Goal: Task Accomplishment & Management: Use online tool/utility

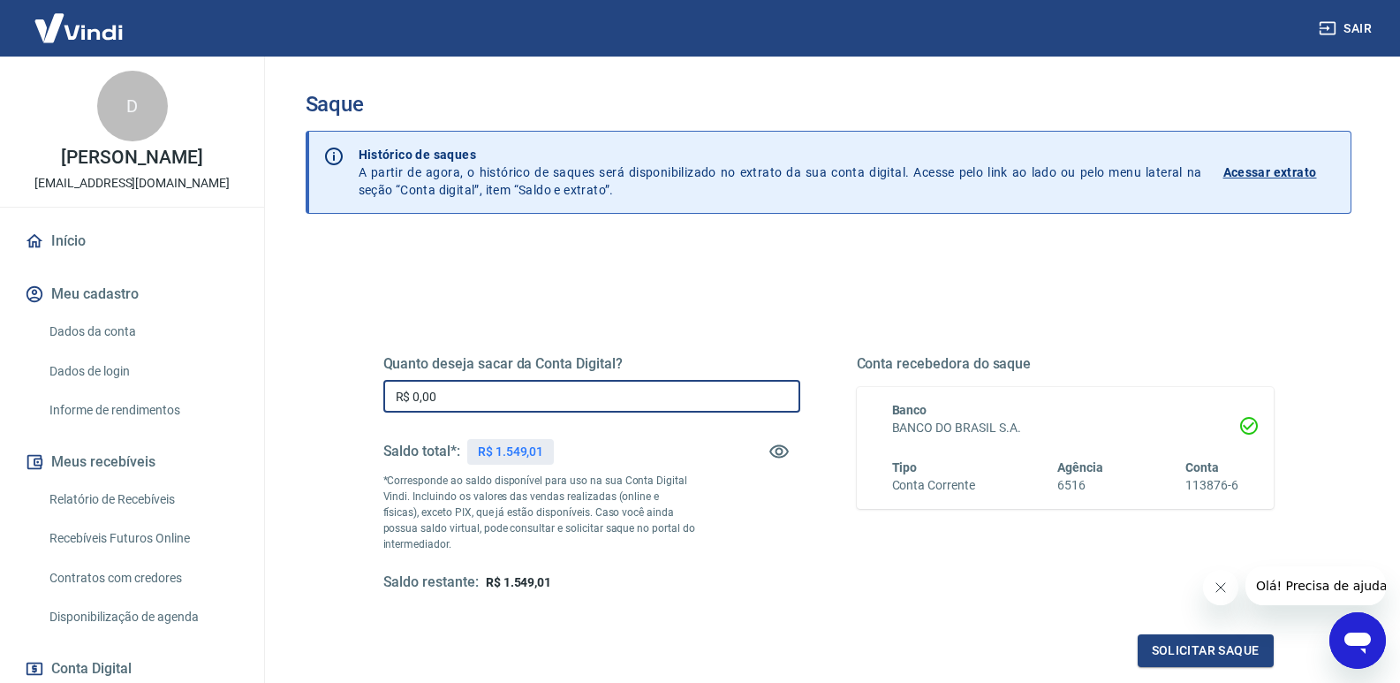
click at [461, 401] on input "R$ 0,00" at bounding box center [591, 396] width 417 height 33
type input "R$ 1.549,01"
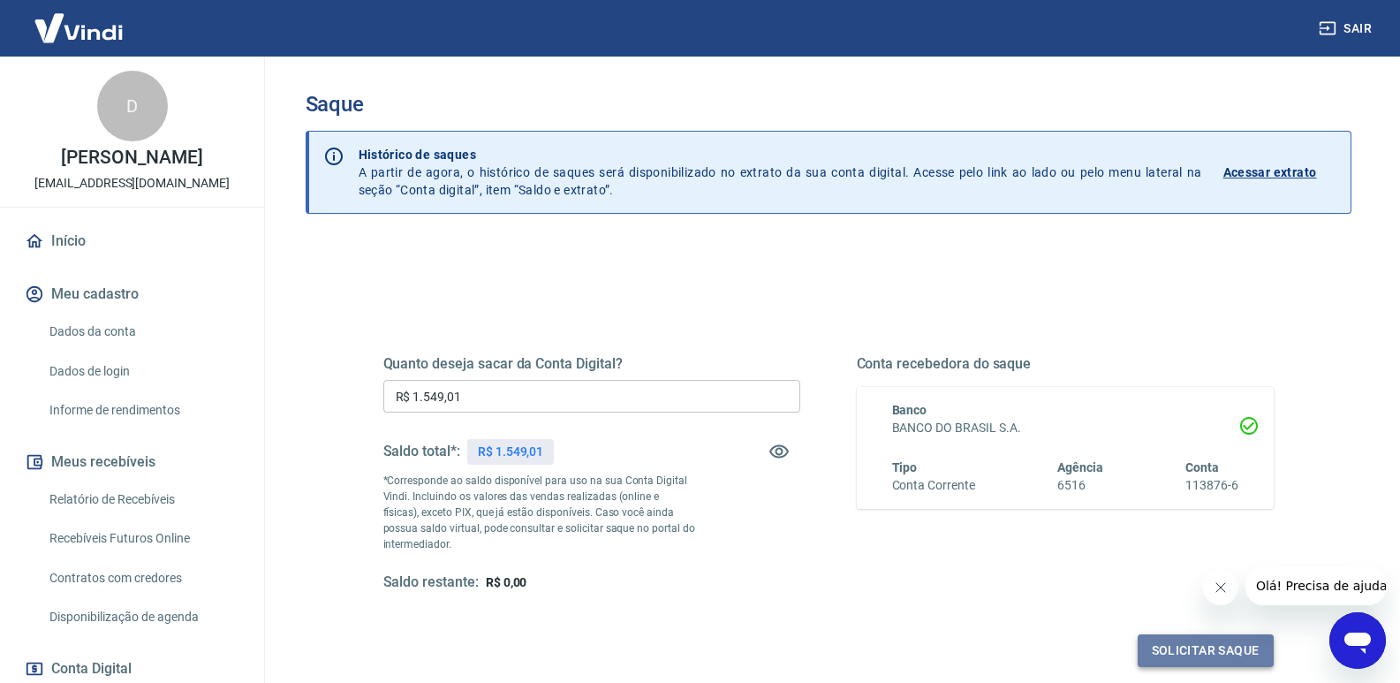
click at [1202, 652] on button "Solicitar saque" at bounding box center [1205, 650] width 136 height 33
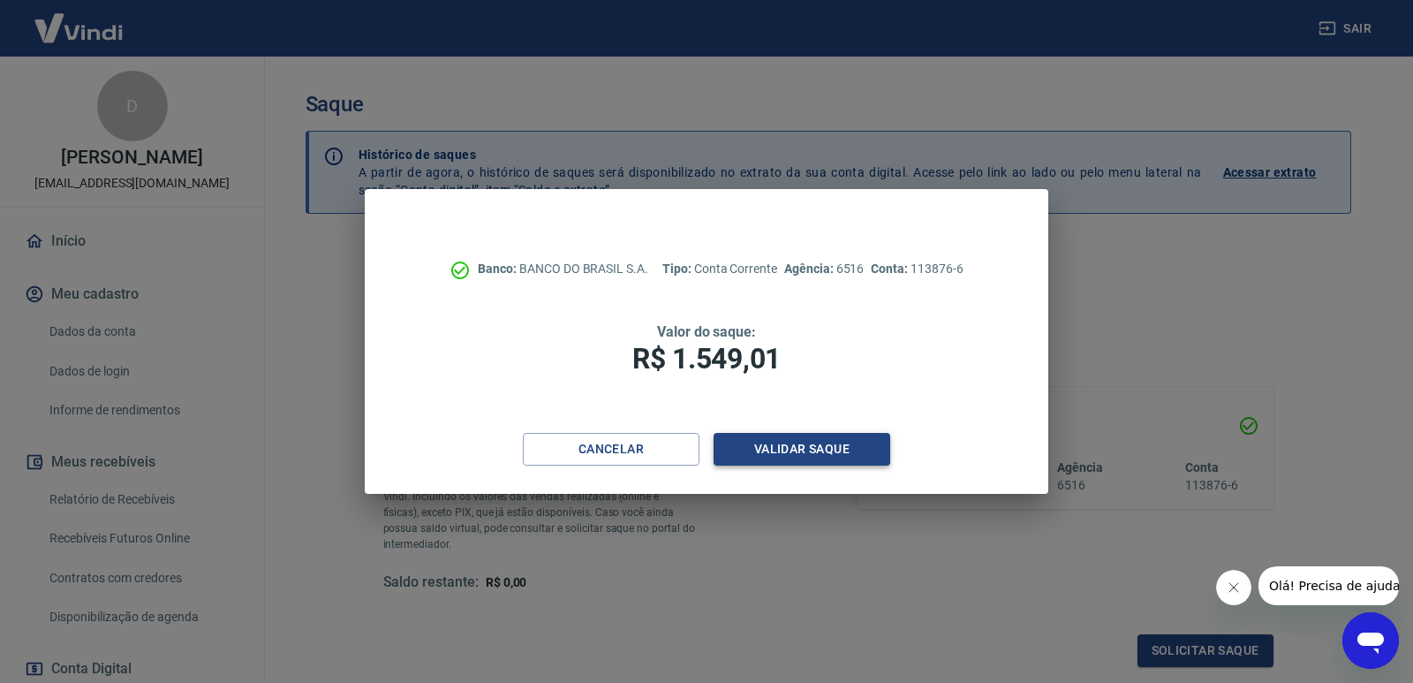
click at [801, 455] on button "Validar saque" at bounding box center [802, 449] width 177 height 33
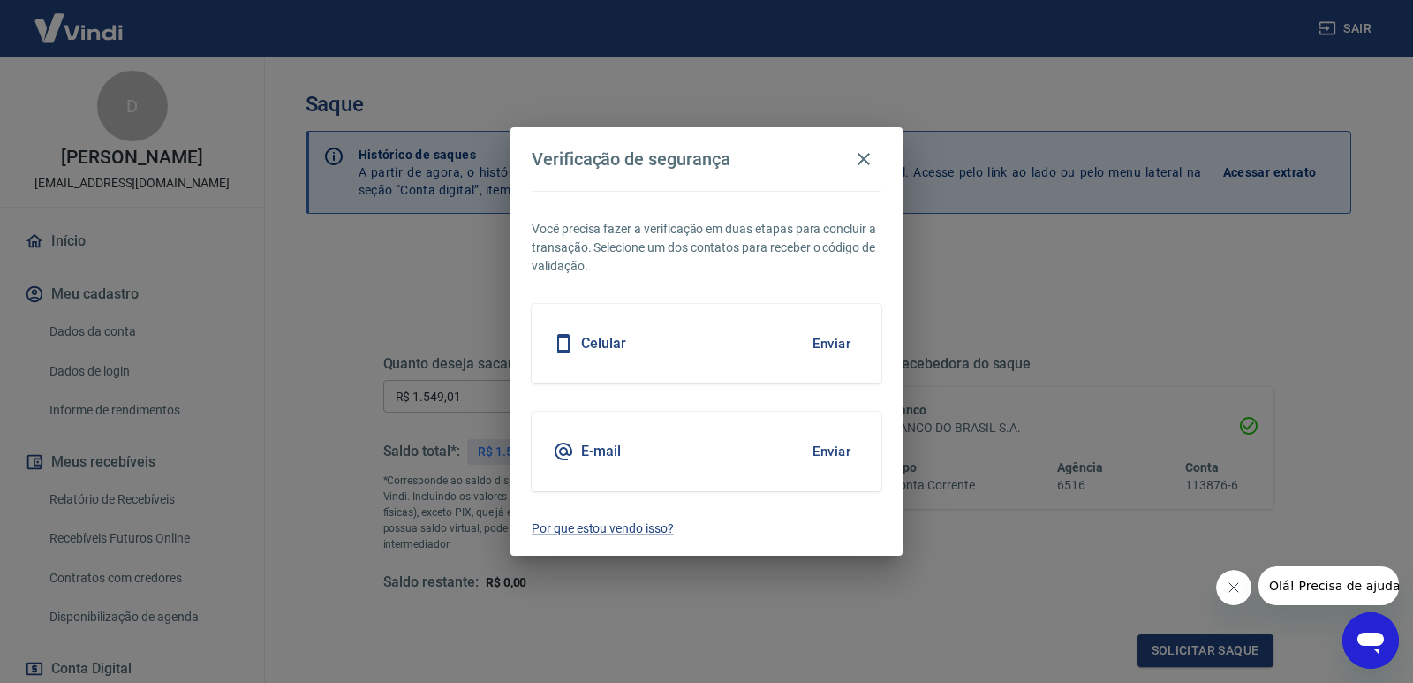
click at [837, 341] on button "Enviar" at bounding box center [831, 343] width 57 height 37
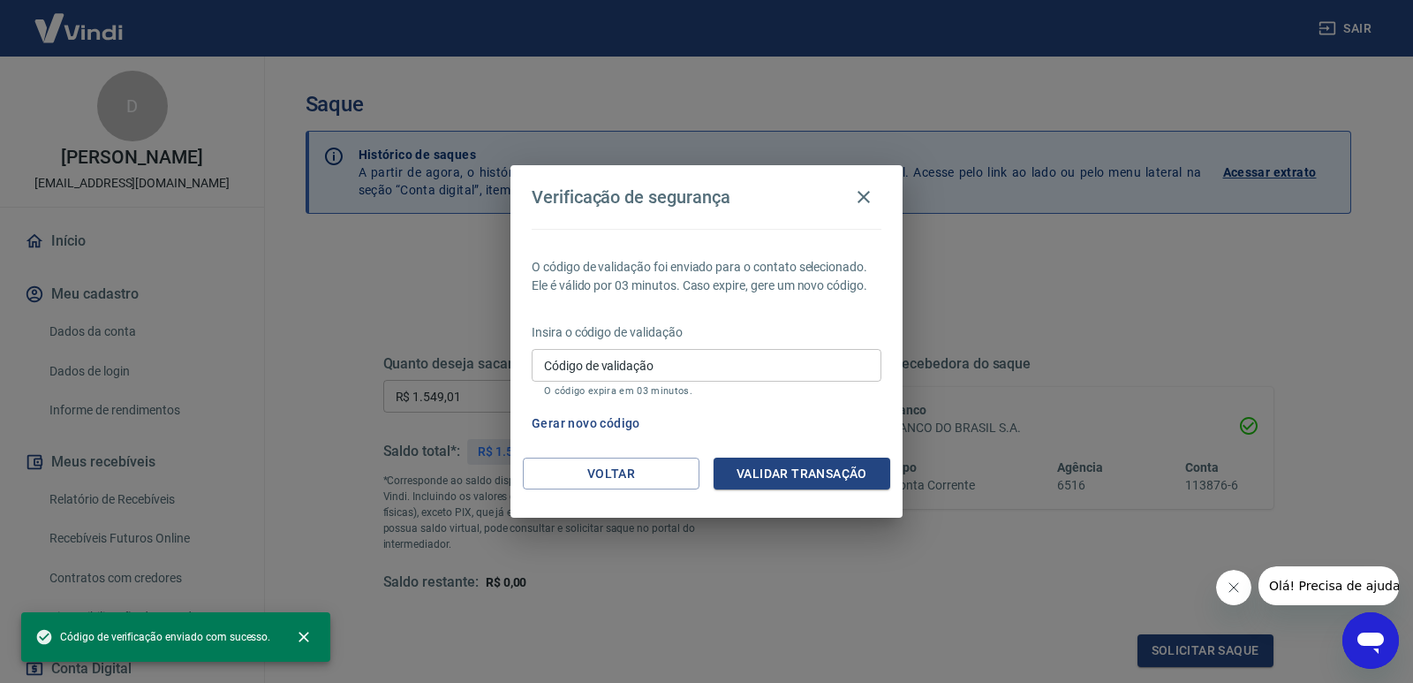
click at [650, 366] on input "Código de validação" at bounding box center [707, 365] width 350 height 33
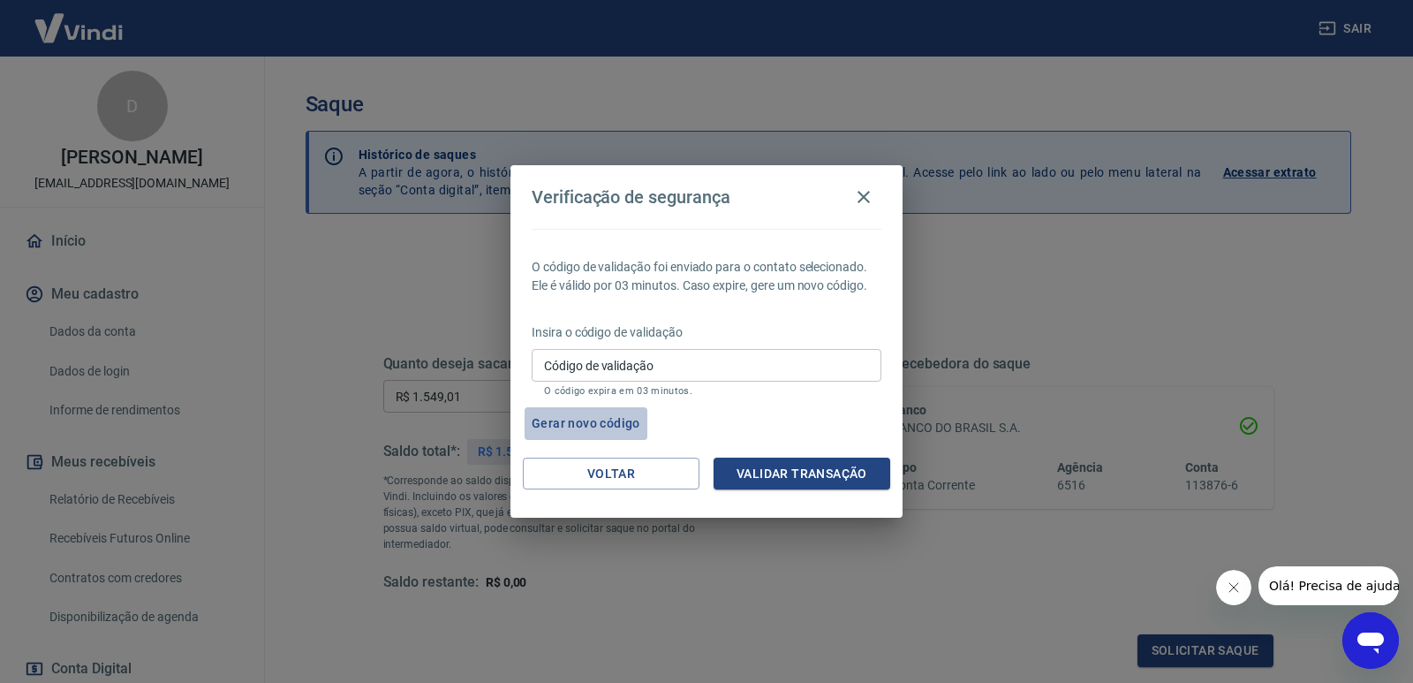
click at [614, 421] on button "Gerar novo código" at bounding box center [586, 423] width 123 height 33
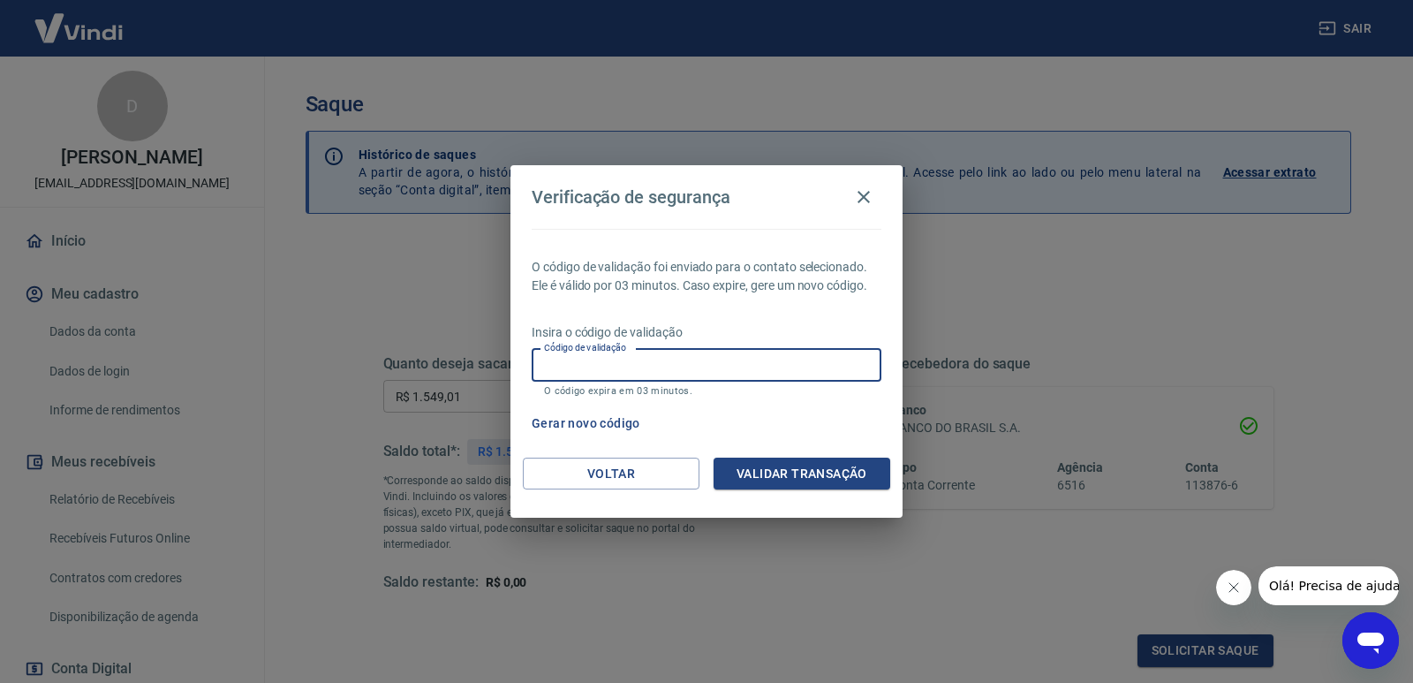
click at [555, 362] on input "Código de validação" at bounding box center [707, 365] width 350 height 33
click at [608, 369] on input "Código de validação" at bounding box center [707, 365] width 350 height 33
click at [863, 200] on icon "button" at bounding box center [863, 196] width 21 height 21
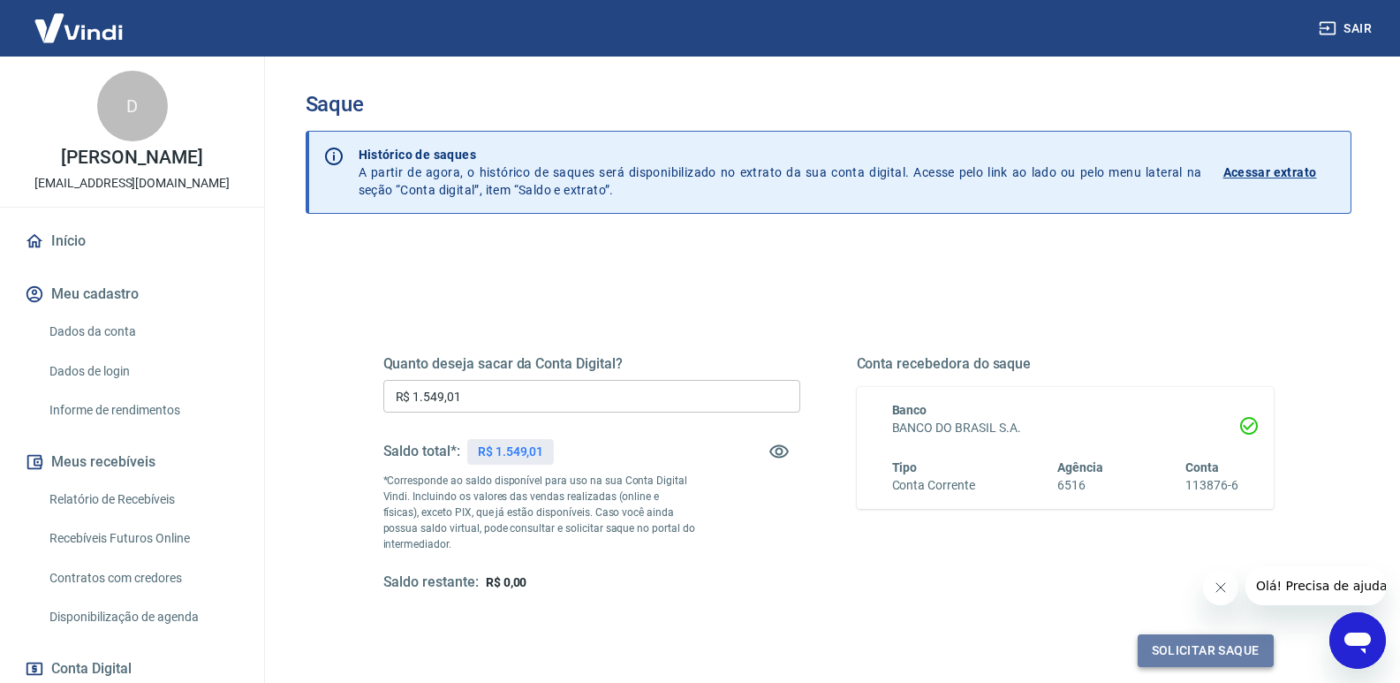
click at [1214, 649] on button "Solicitar saque" at bounding box center [1205, 650] width 136 height 33
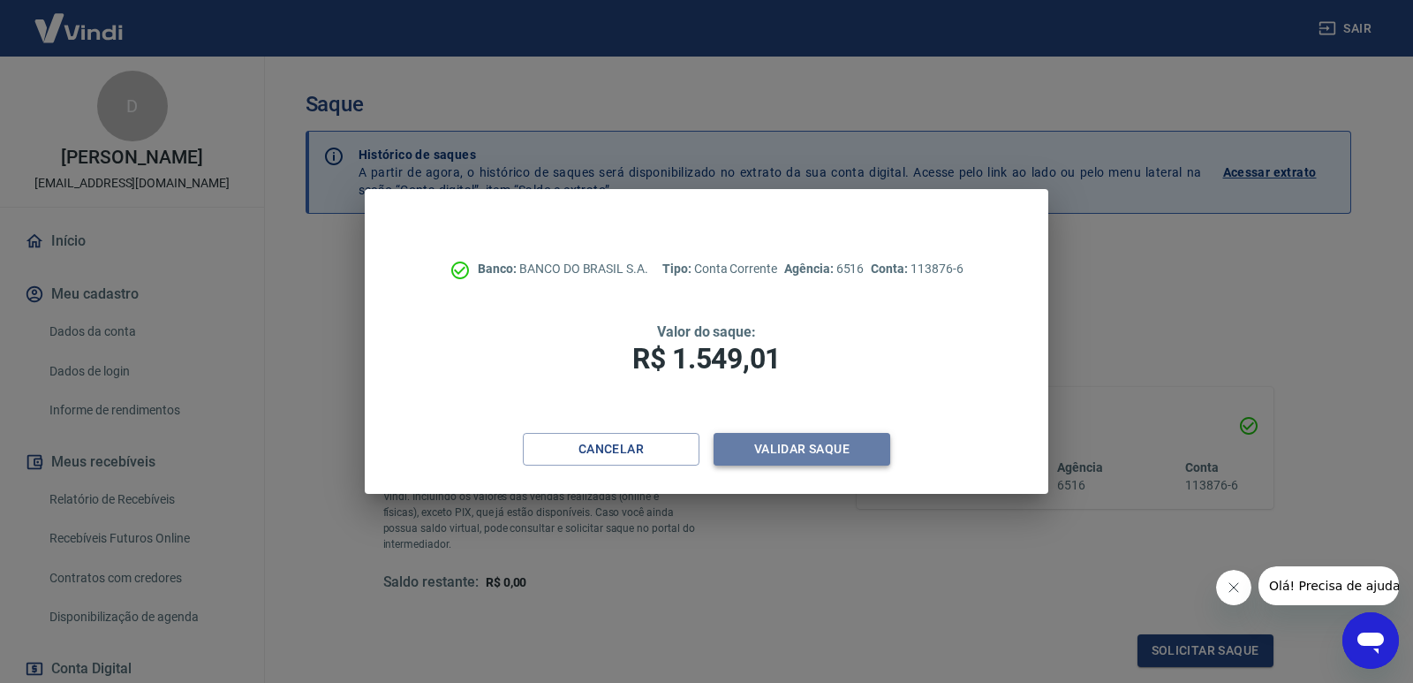
click at [853, 446] on button "Validar saque" at bounding box center [802, 449] width 177 height 33
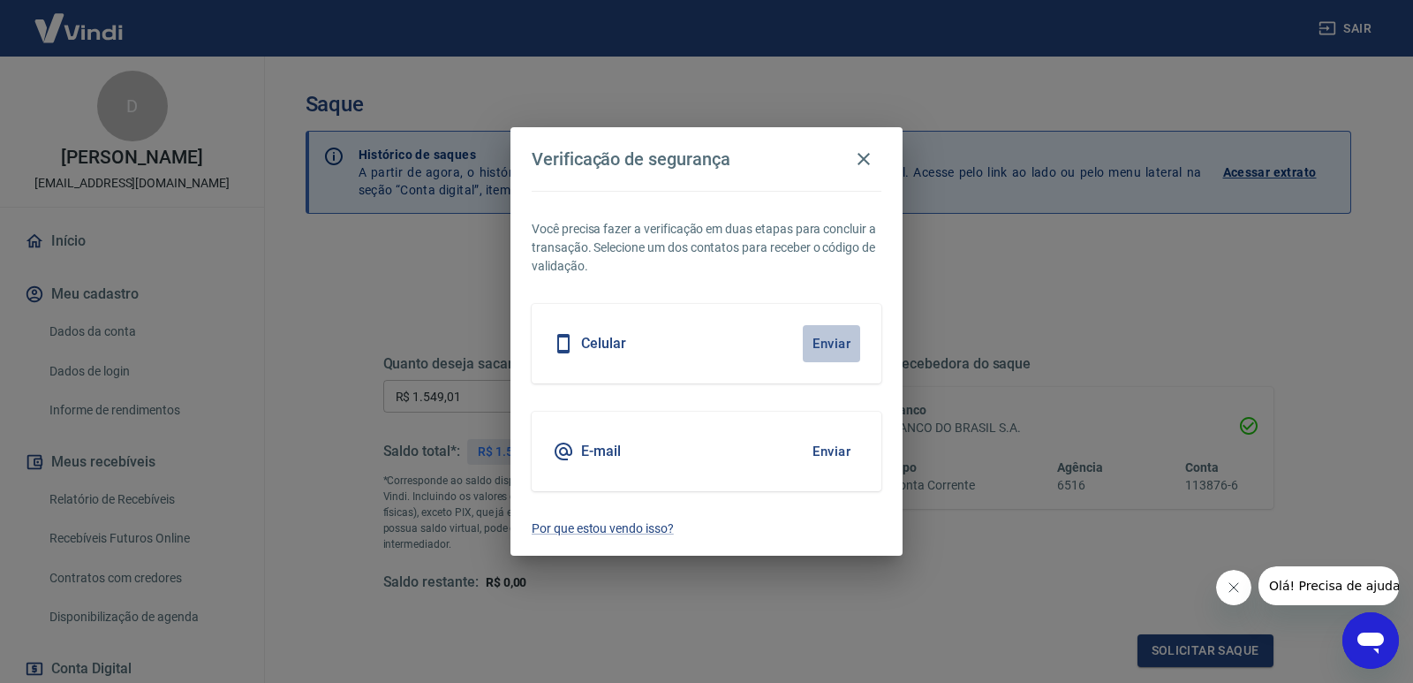
click at [844, 343] on button "Enviar" at bounding box center [831, 343] width 57 height 37
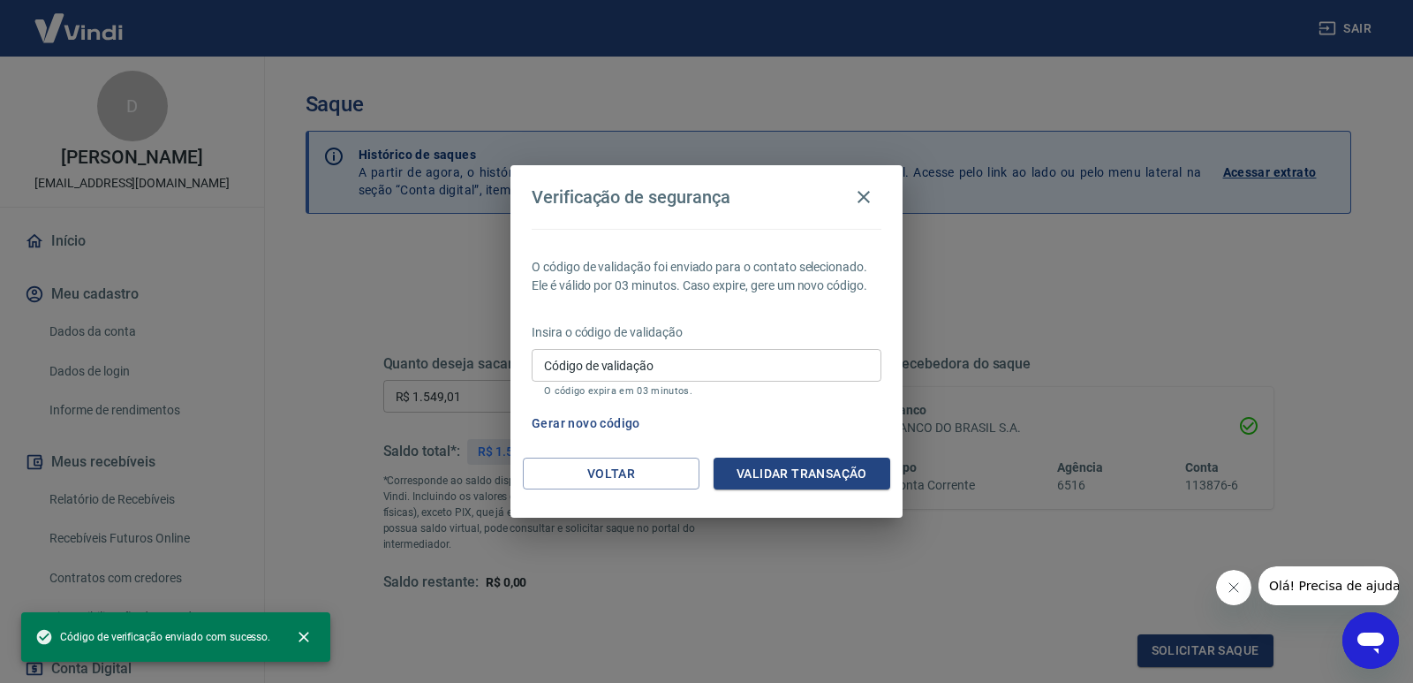
click at [686, 367] on input "Código de validação" at bounding box center [707, 365] width 350 height 33
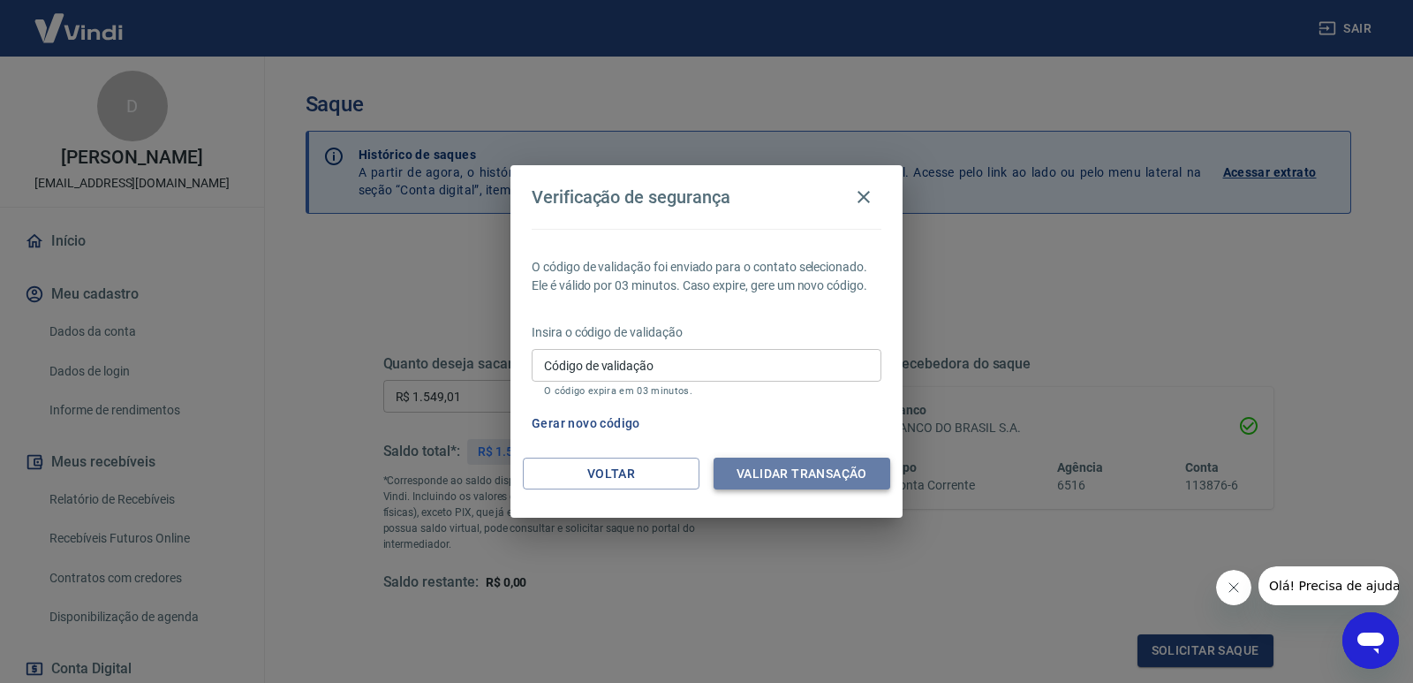
click at [770, 477] on button "Validar transação" at bounding box center [802, 473] width 177 height 33
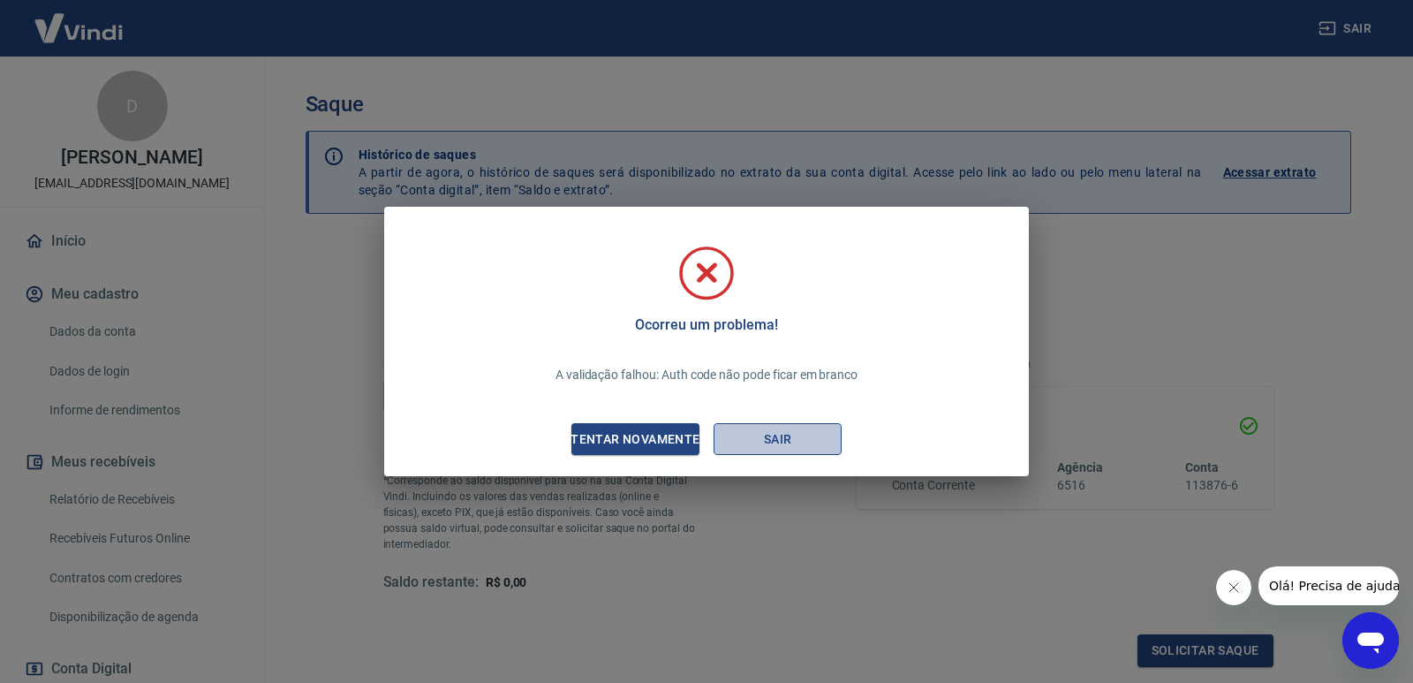
click at [788, 440] on button "Sair" at bounding box center [778, 439] width 128 height 33
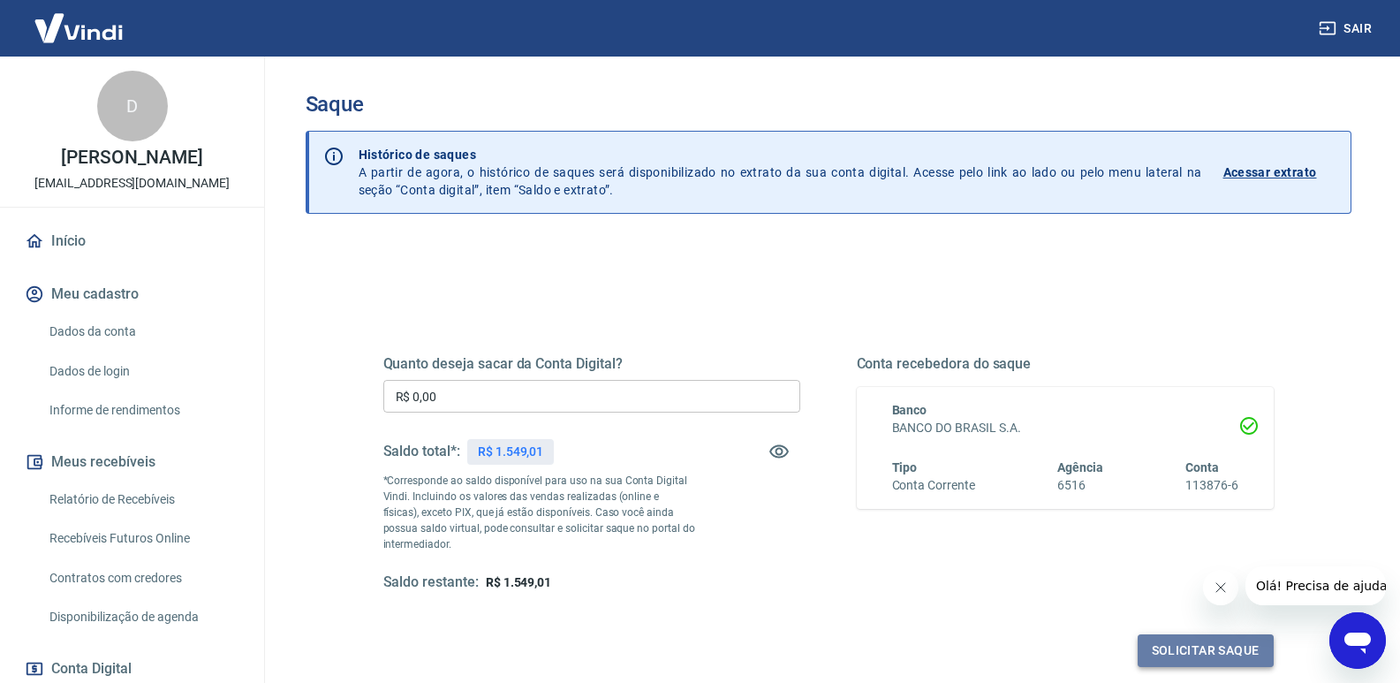
click at [1197, 657] on button "Solicitar saque" at bounding box center [1205, 650] width 136 height 33
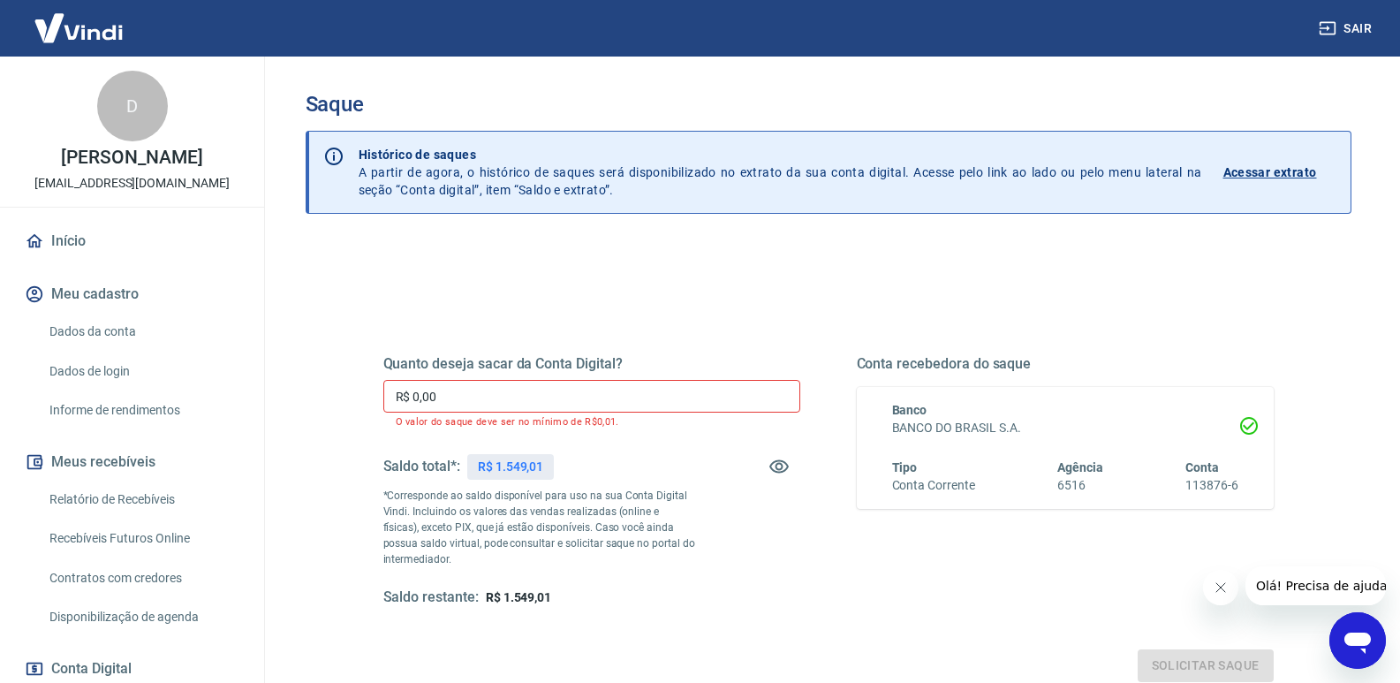
click at [452, 404] on input "R$ 0,00" at bounding box center [591, 396] width 417 height 33
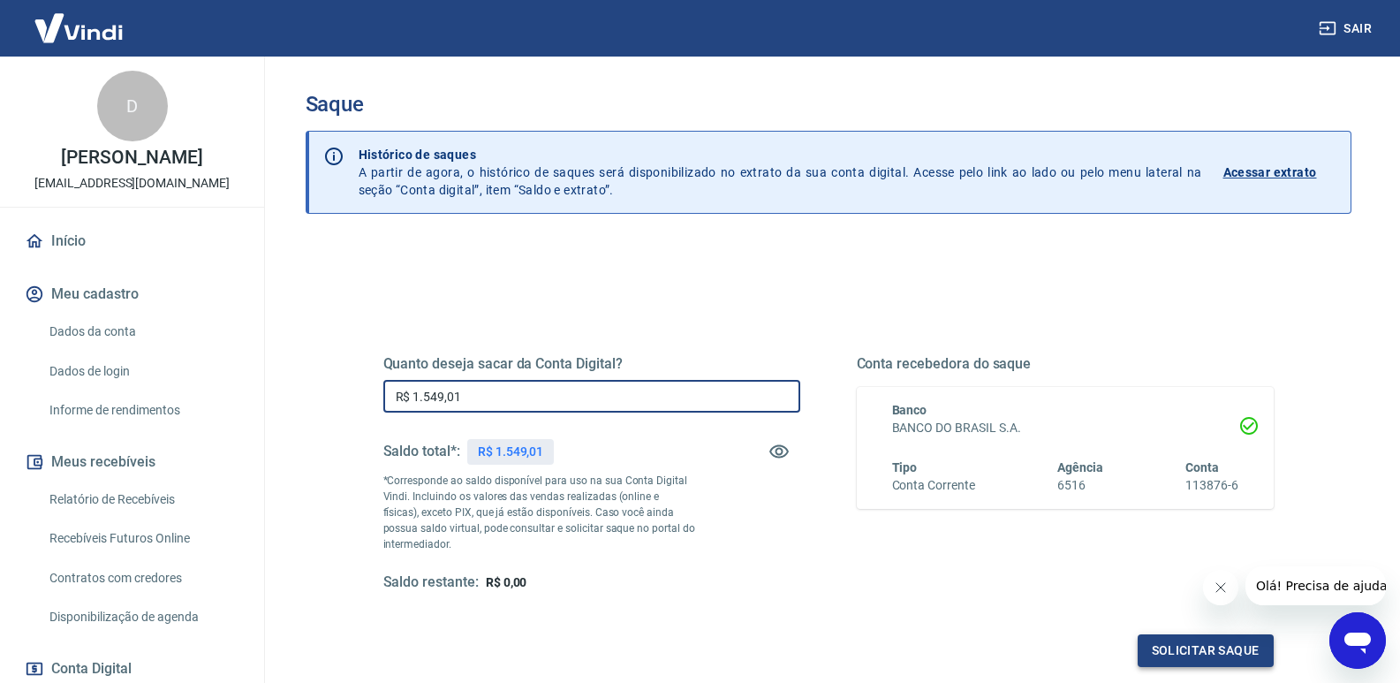
type input "R$ 1.549,01"
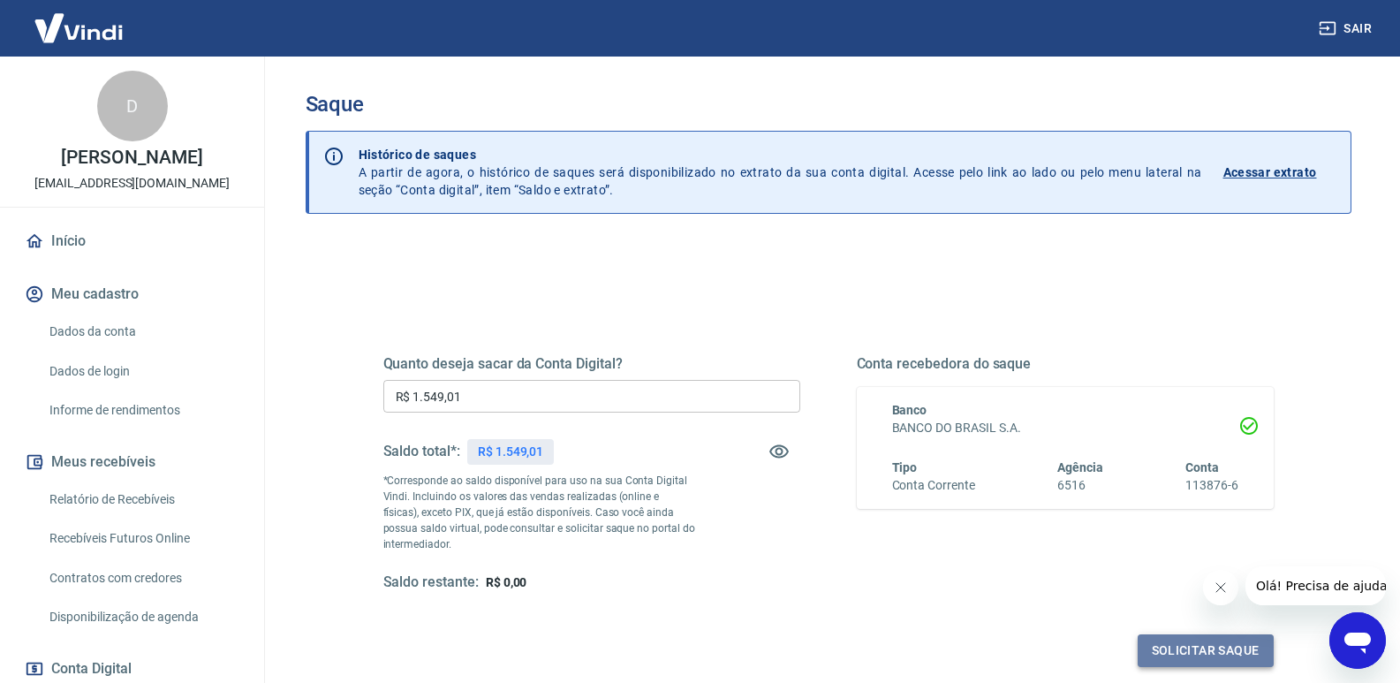
click at [1189, 648] on button "Solicitar saque" at bounding box center [1205, 650] width 136 height 33
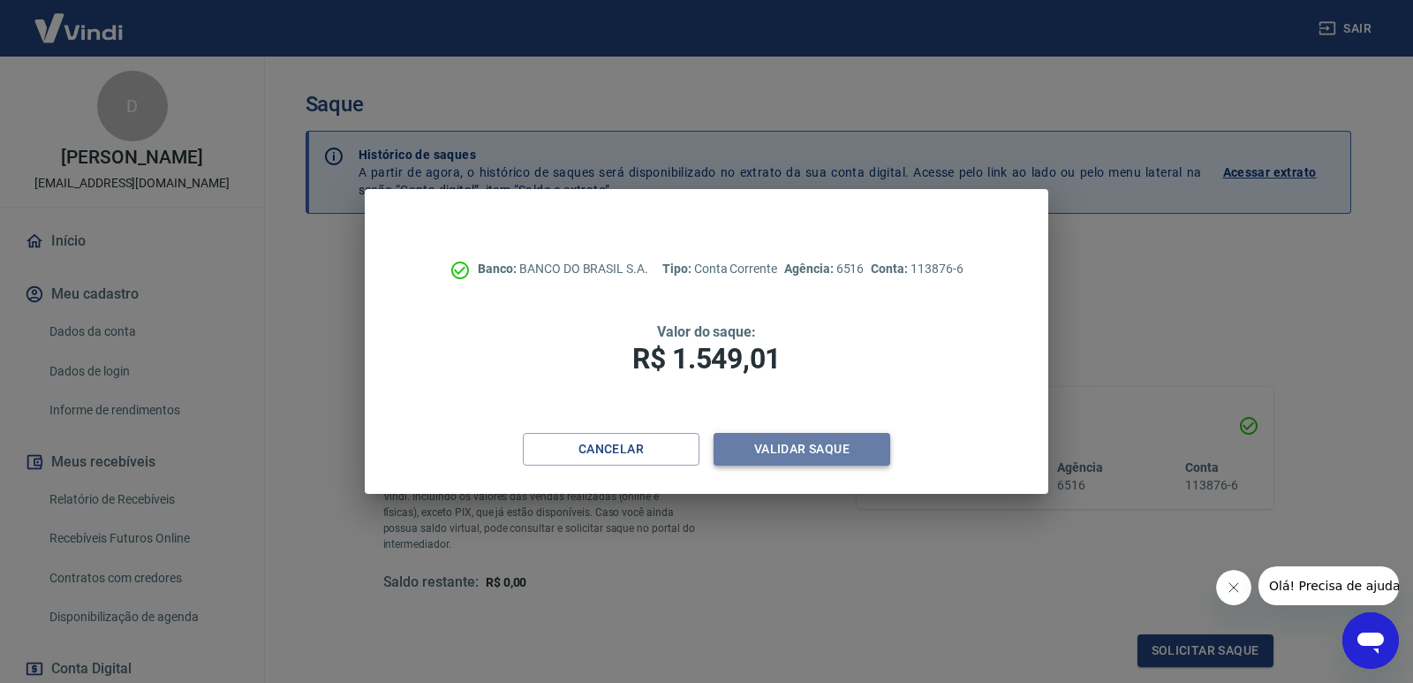
click at [796, 449] on button "Validar saque" at bounding box center [802, 449] width 177 height 33
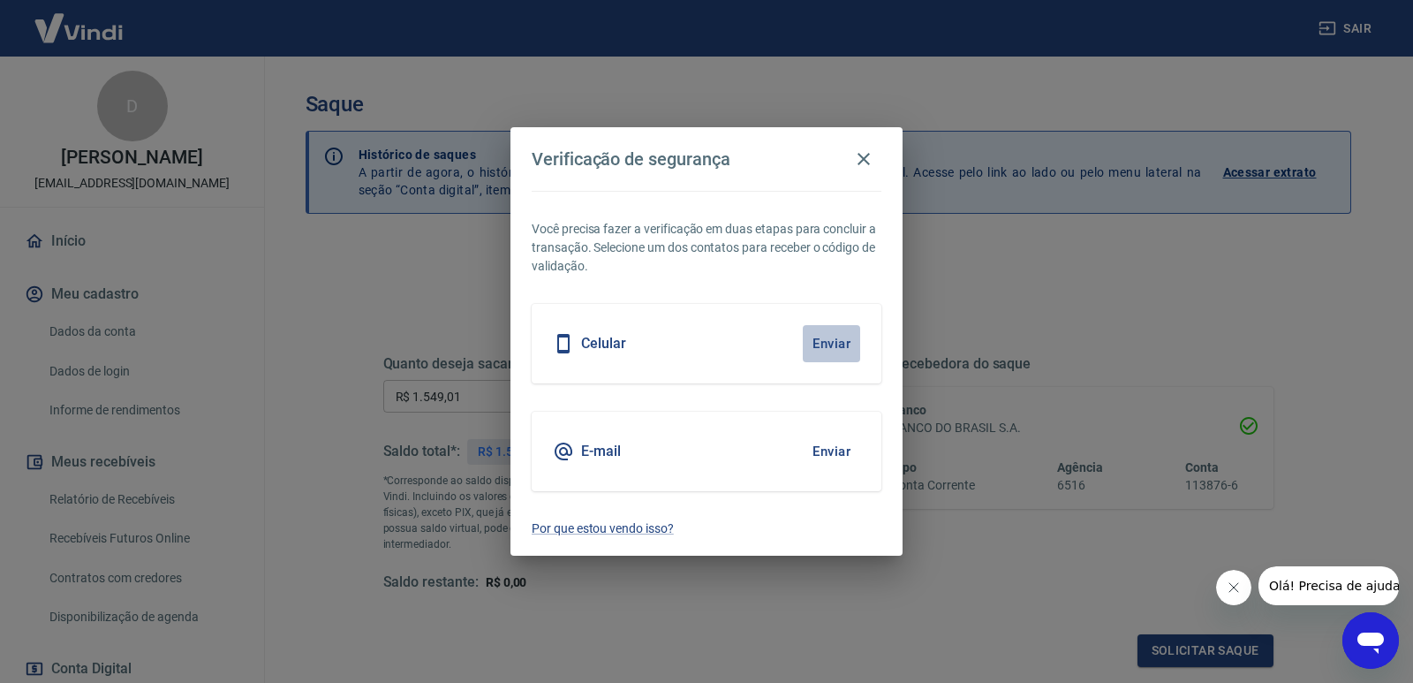
click at [837, 346] on button "Enviar" at bounding box center [831, 343] width 57 height 37
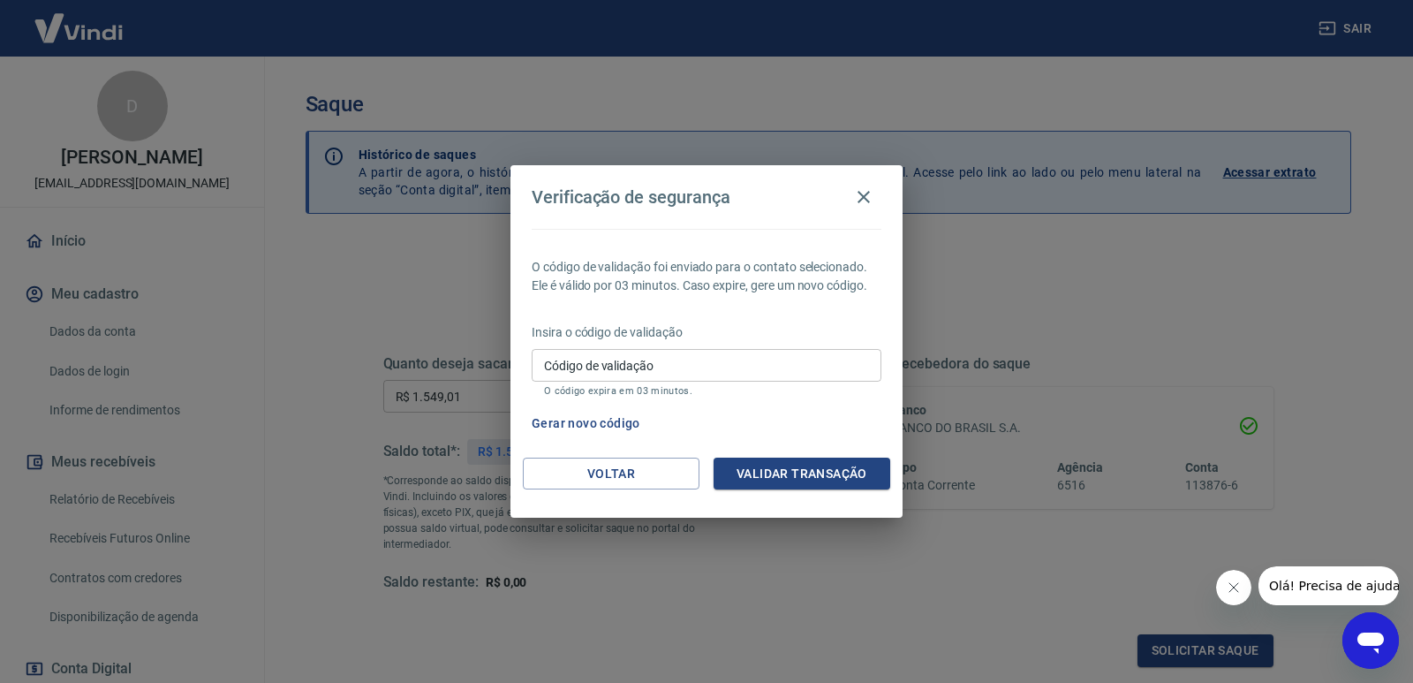
click at [800, 368] on input "Código de validação" at bounding box center [707, 365] width 350 height 33
click at [857, 195] on icon "button" at bounding box center [863, 196] width 21 height 21
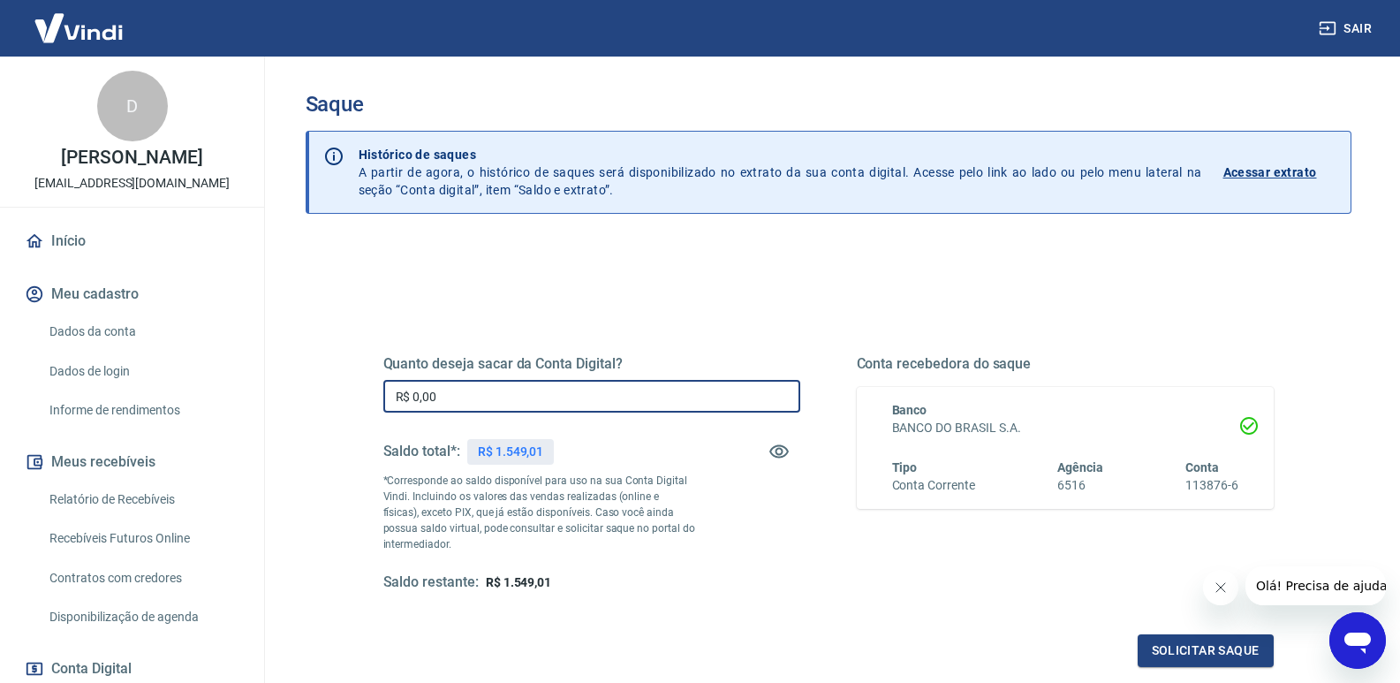
click at [468, 392] on input "R$ 0,00" at bounding box center [591, 396] width 417 height 33
type input "R$ 1.549,01"
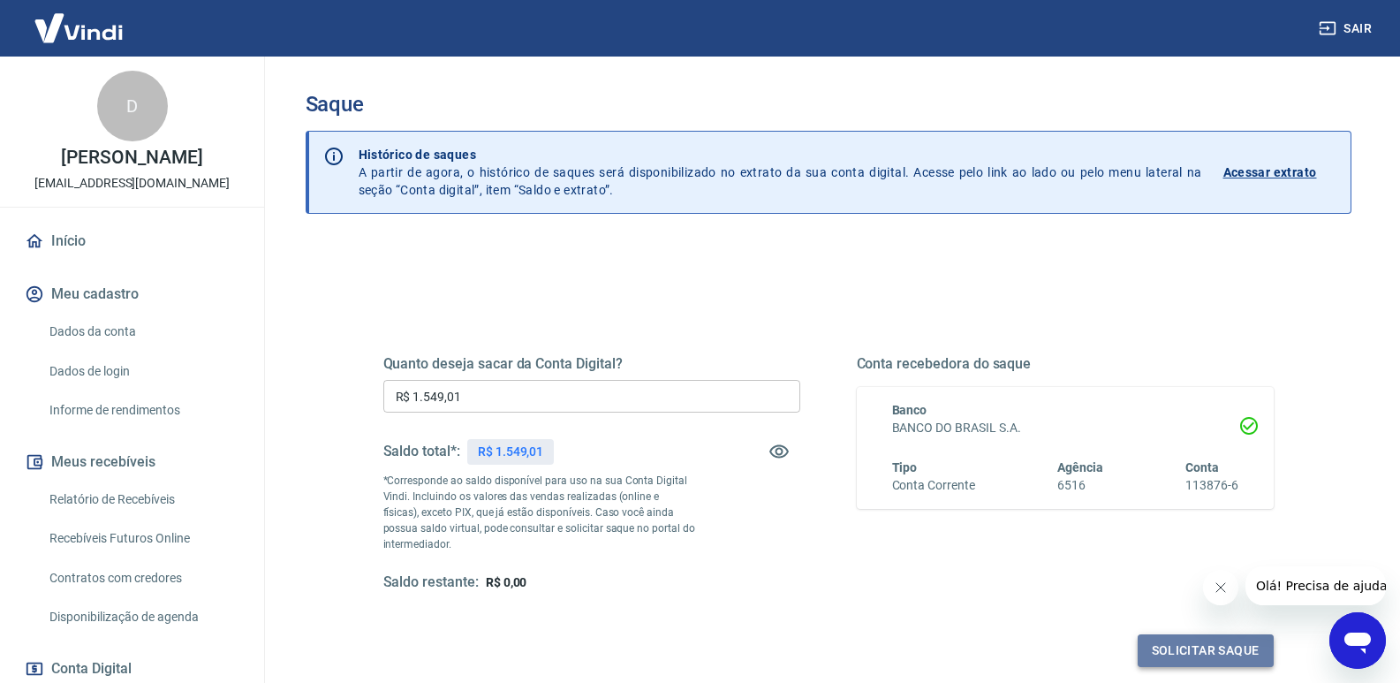
click at [1198, 656] on button "Solicitar saque" at bounding box center [1205, 650] width 136 height 33
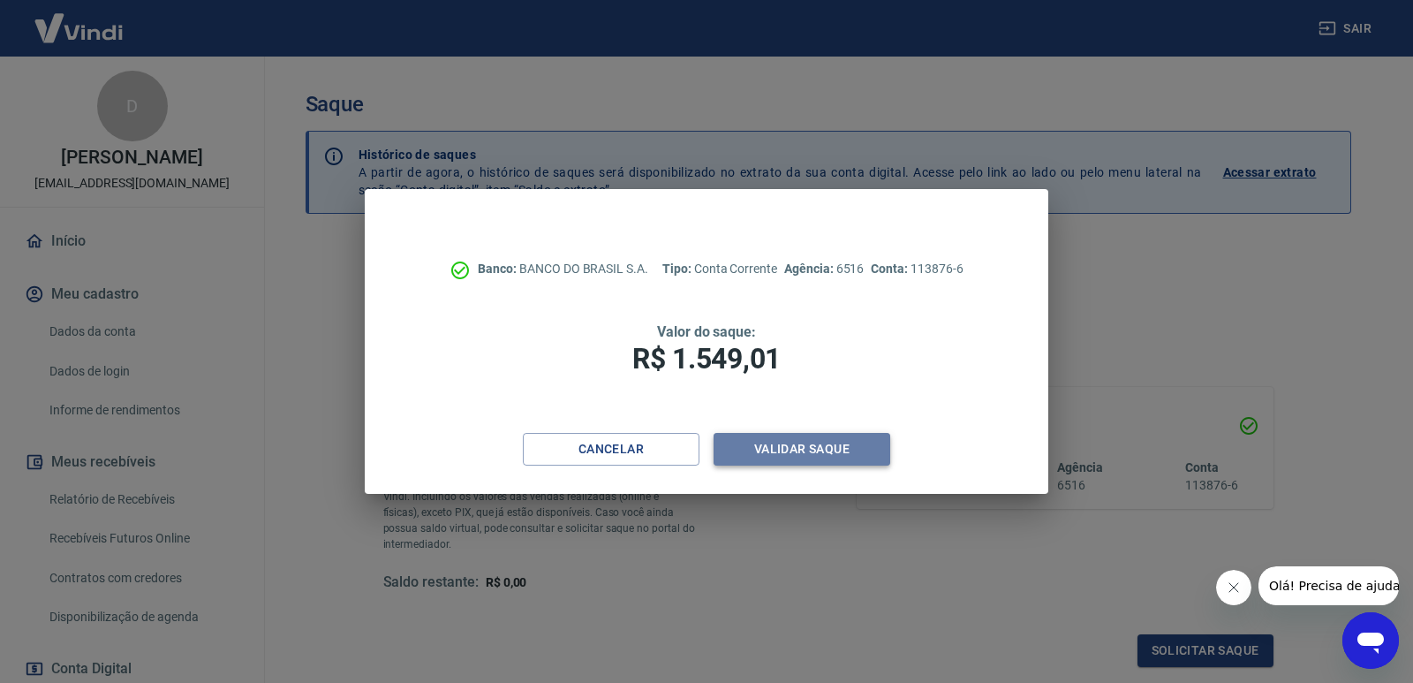
click at [862, 457] on button "Validar saque" at bounding box center [802, 449] width 177 height 33
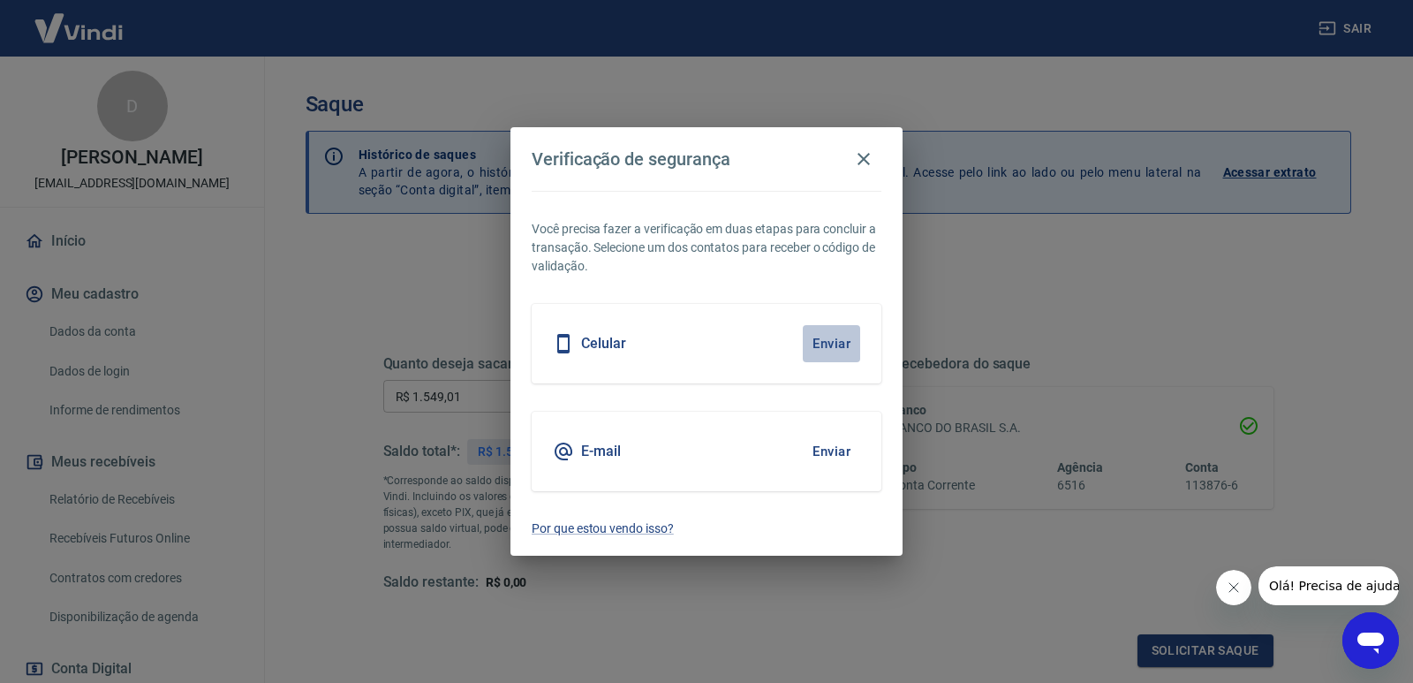
click at [839, 338] on button "Enviar" at bounding box center [831, 343] width 57 height 37
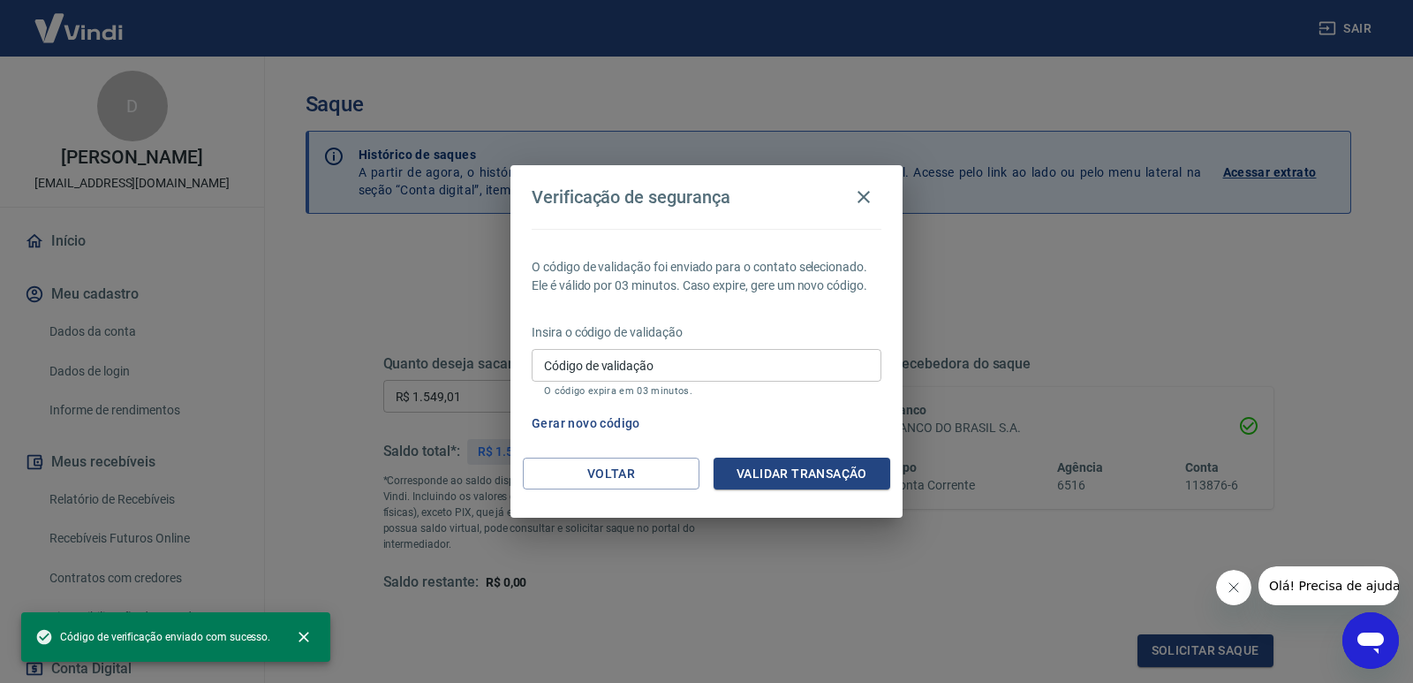
click at [830, 343] on div "Insira o código de validação Código de validação Código de validação O código e…" at bounding box center [707, 361] width 350 height 77
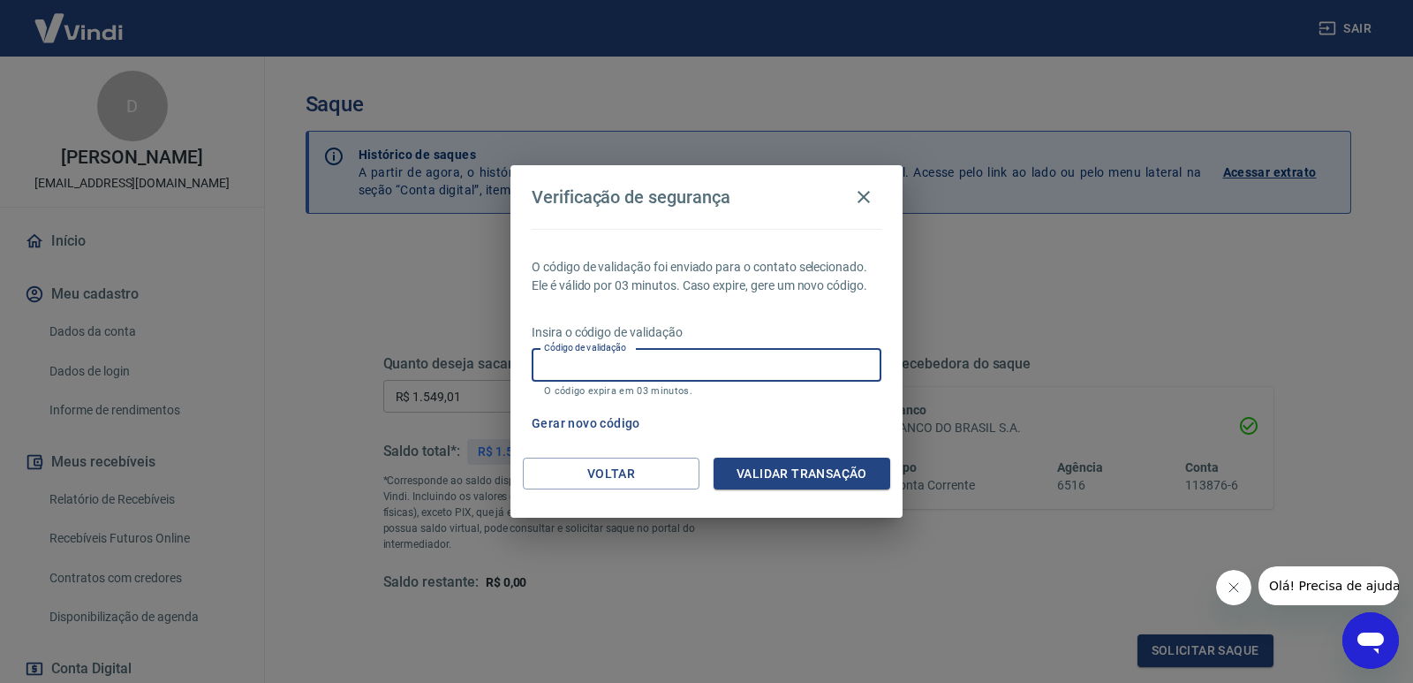
click at [628, 364] on input "Código de validação" at bounding box center [707, 365] width 350 height 33
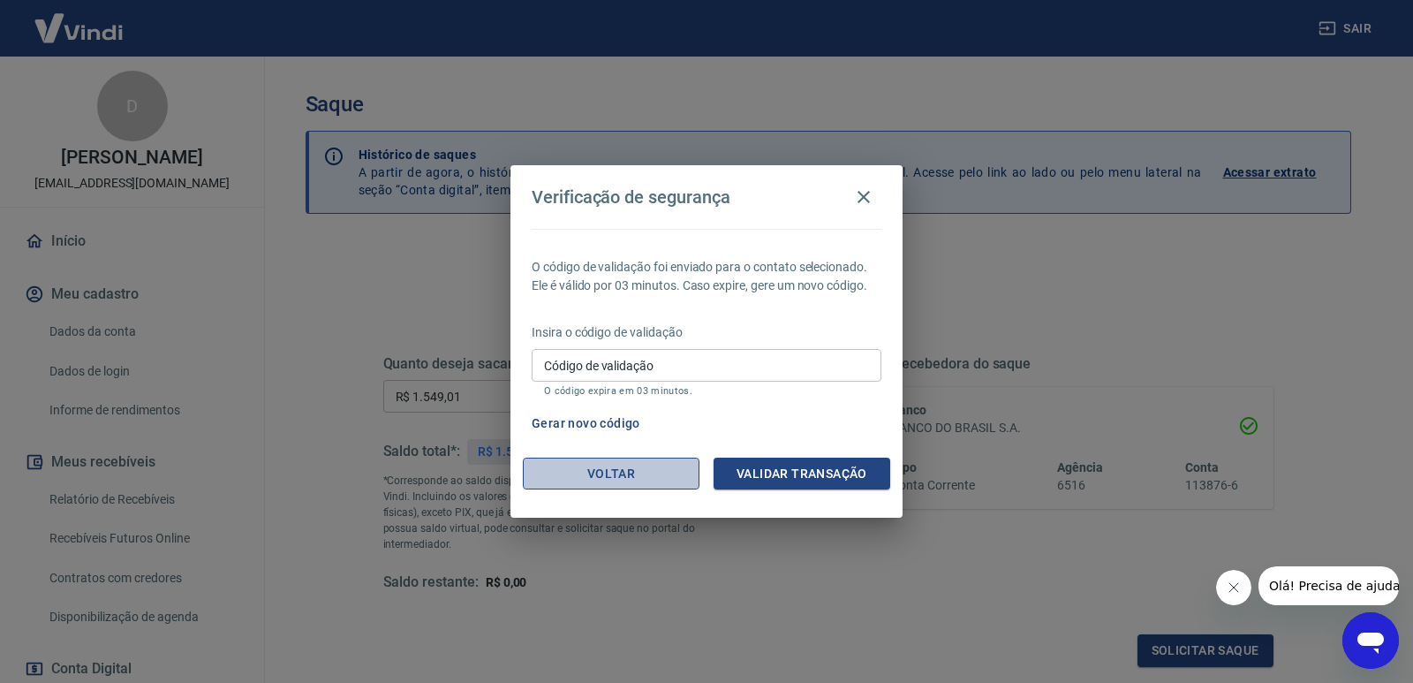
click at [660, 468] on button "Voltar" at bounding box center [611, 473] width 177 height 33
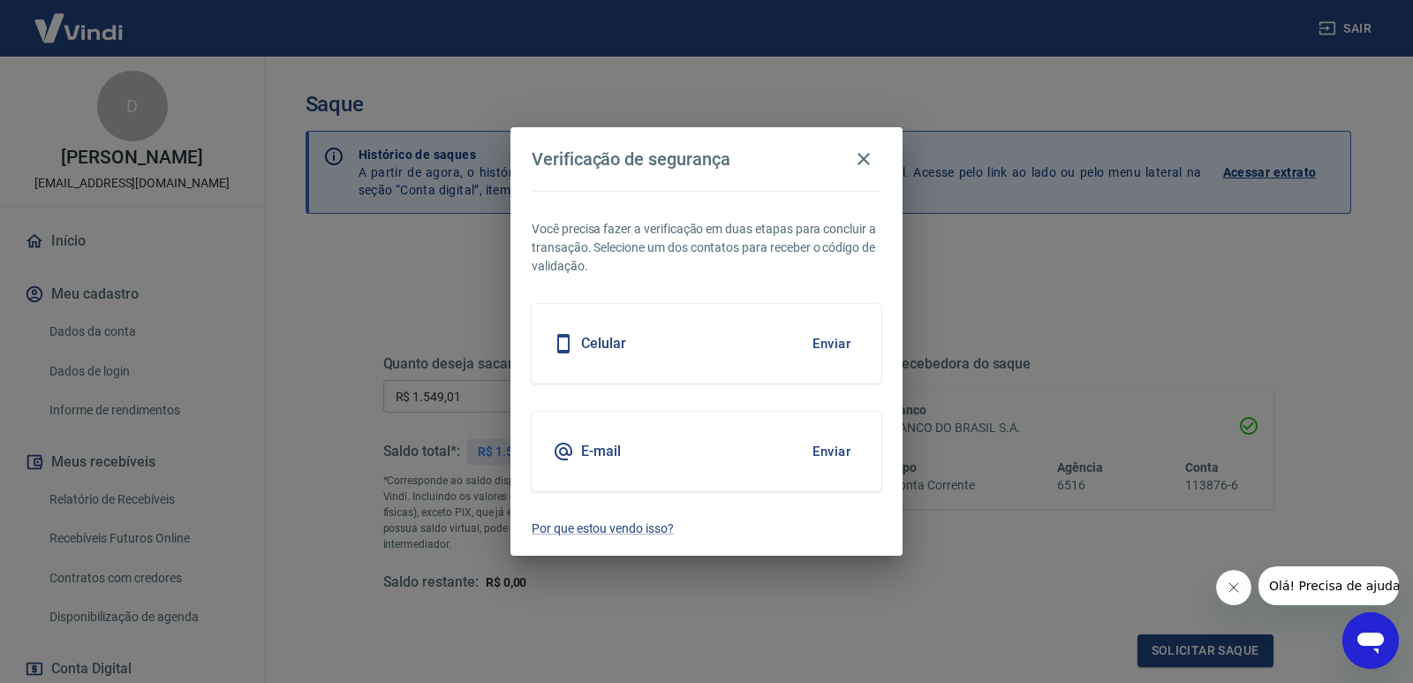
click at [838, 338] on button "Enviar" at bounding box center [831, 343] width 57 height 37
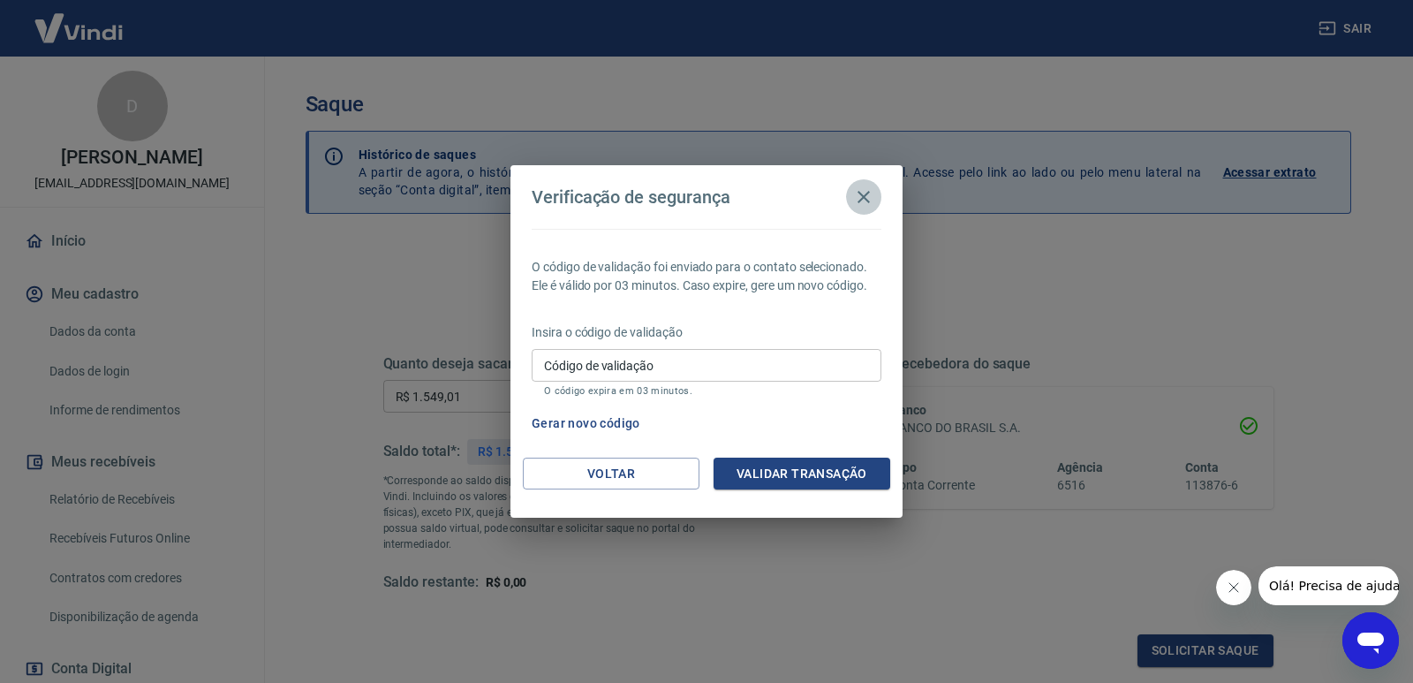
click at [857, 200] on icon "button" at bounding box center [863, 196] width 21 height 21
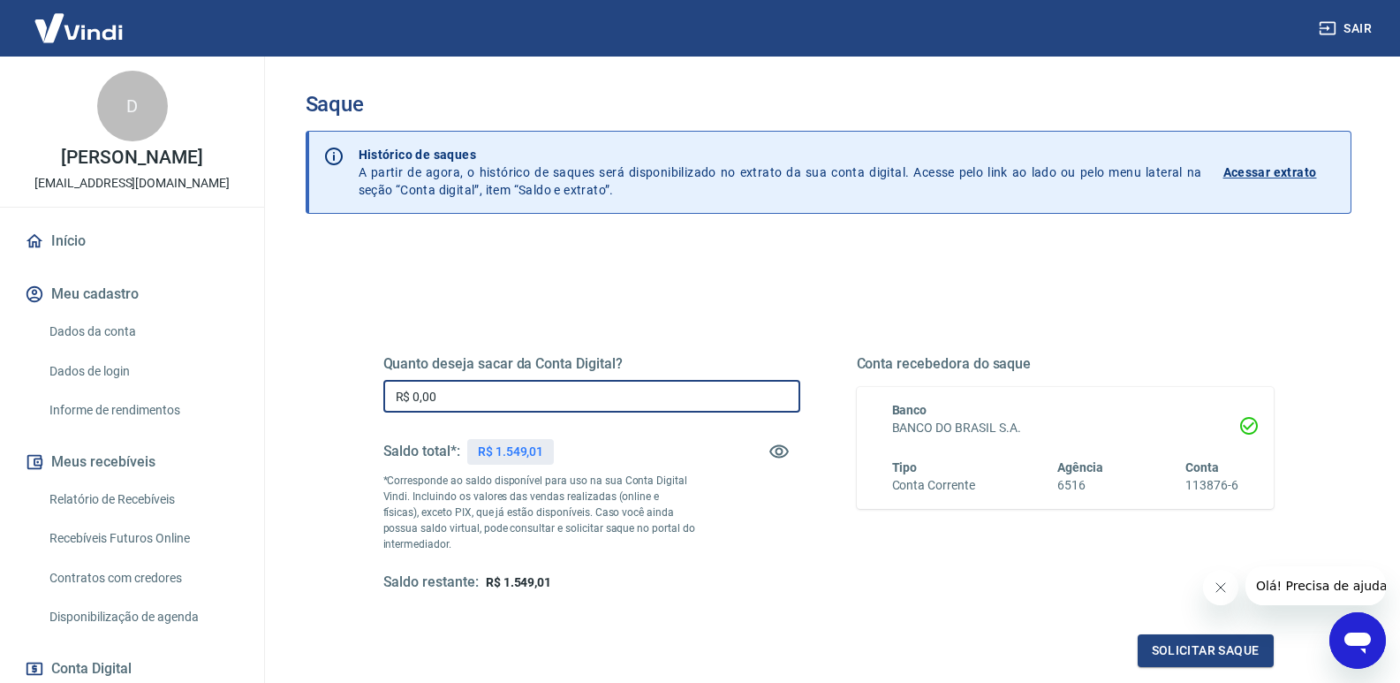
click at [498, 389] on input "R$ 0,00" at bounding box center [591, 396] width 417 height 33
type input "R$ 1.549,01"
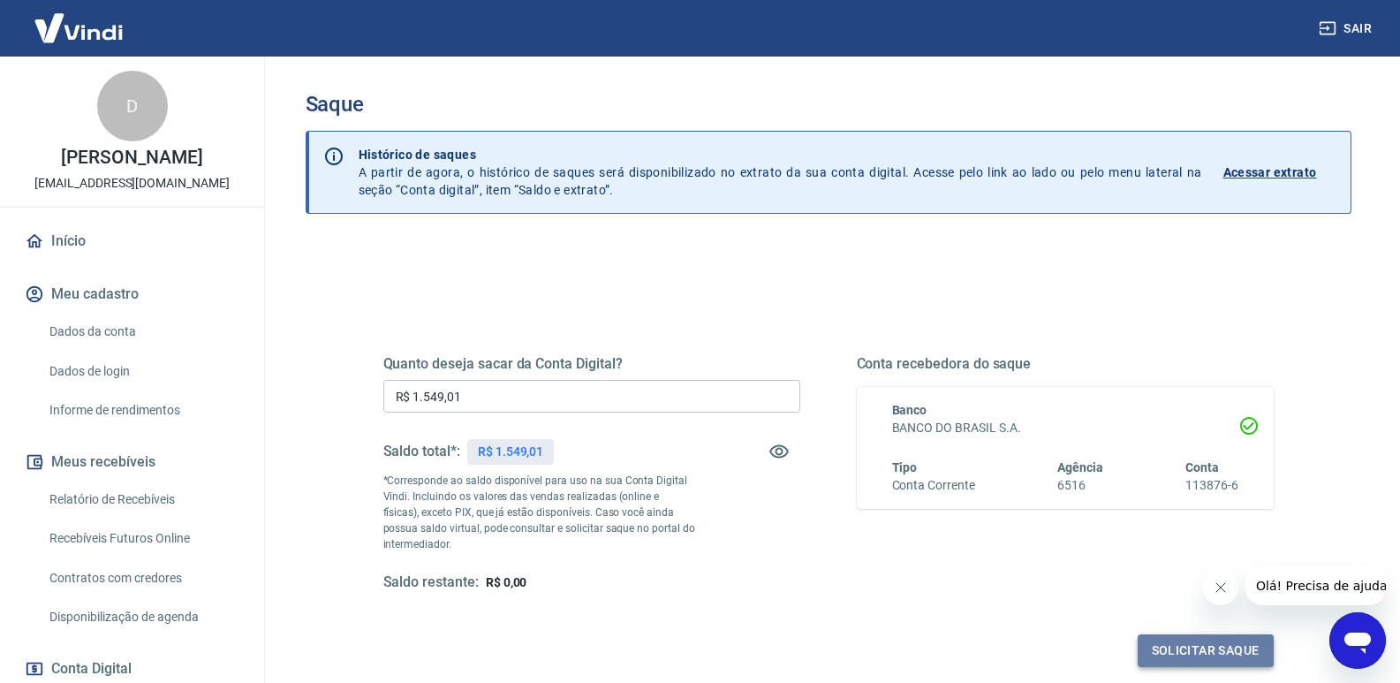
click at [1219, 650] on button "Solicitar saque" at bounding box center [1205, 650] width 136 height 33
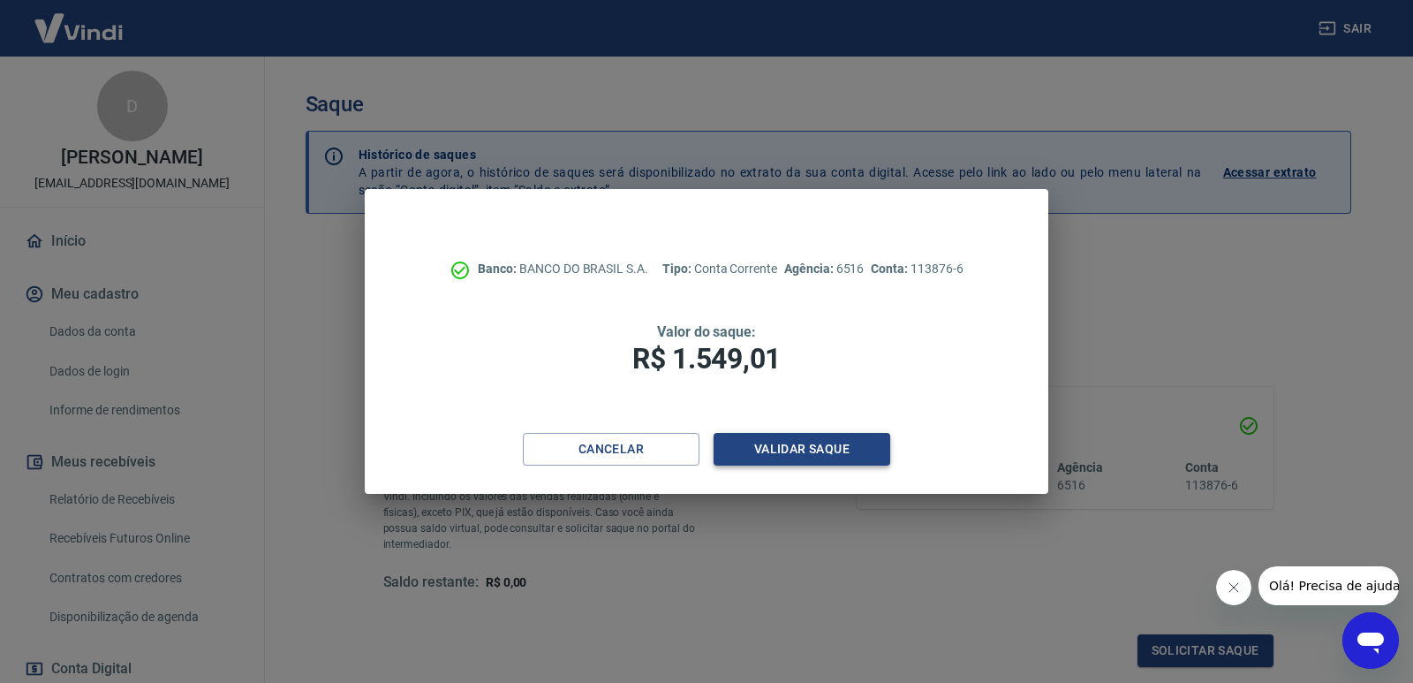
click at [827, 453] on button "Validar saque" at bounding box center [802, 449] width 177 height 33
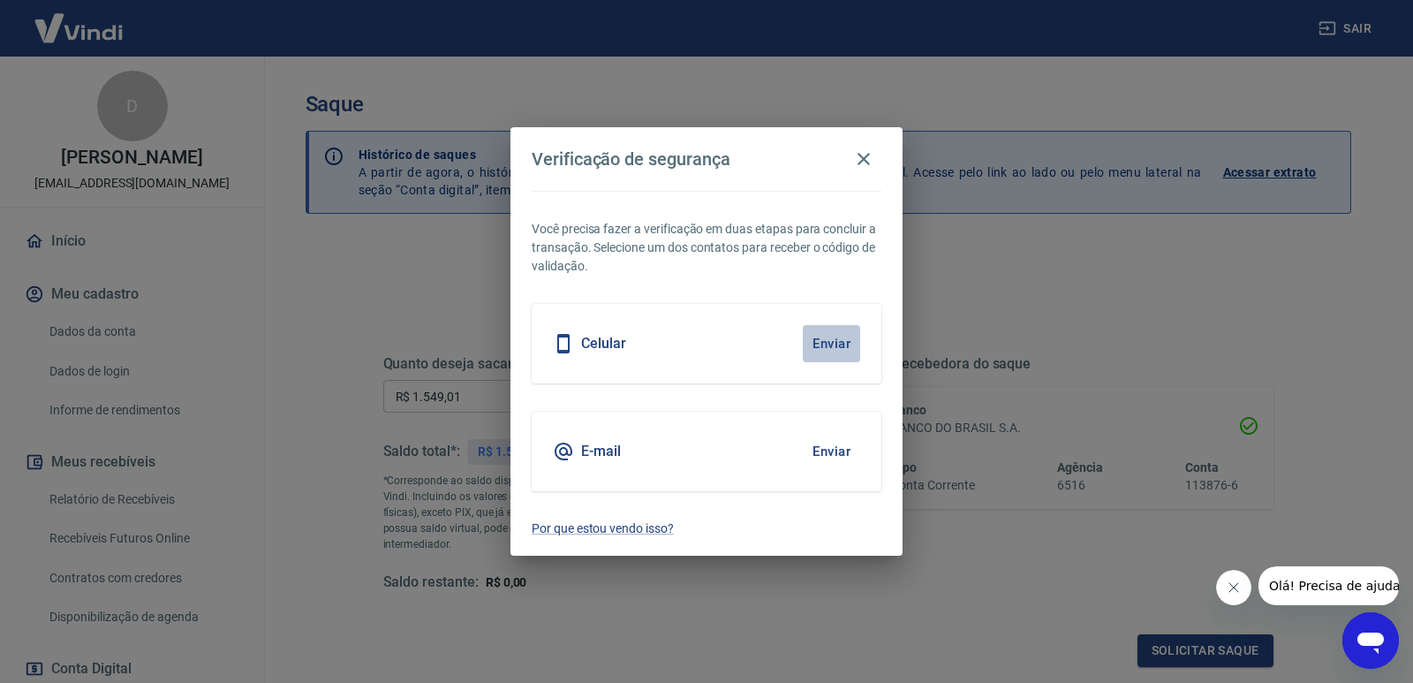
click at [842, 346] on button "Enviar" at bounding box center [831, 343] width 57 height 37
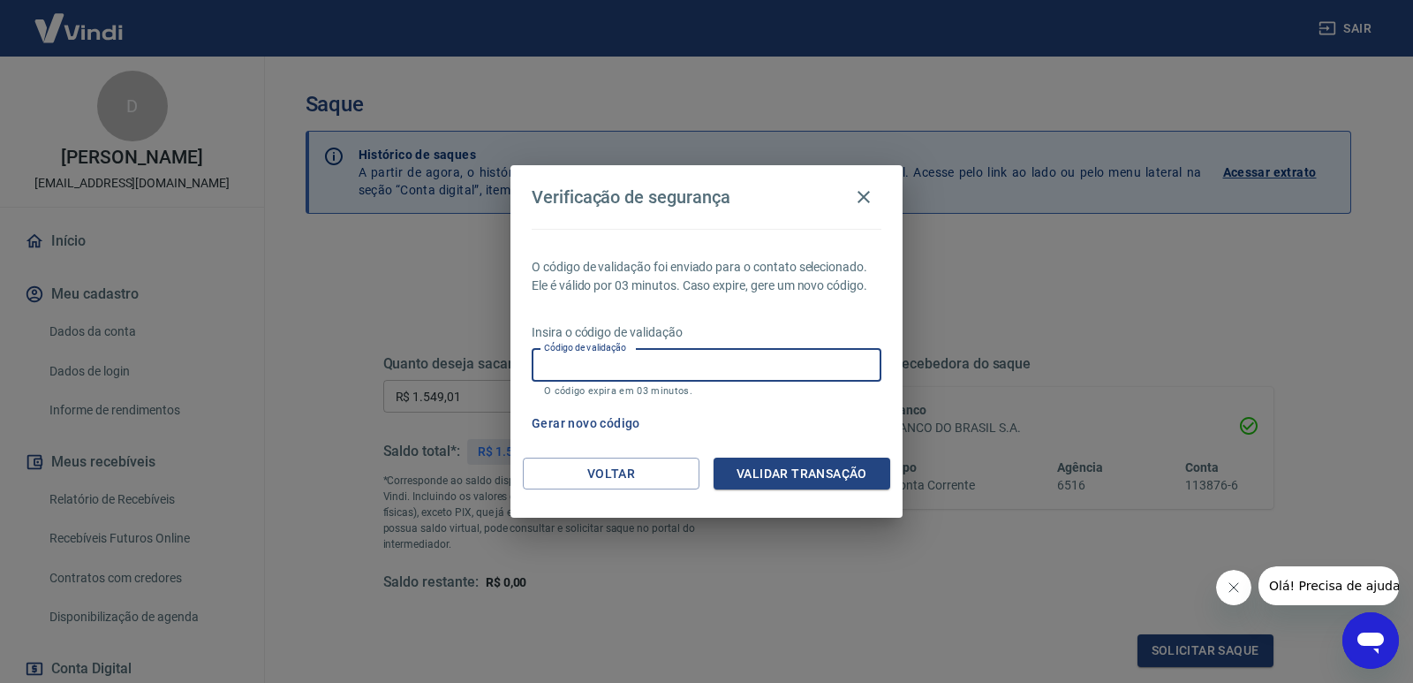
click at [567, 366] on input "Código de validação" at bounding box center [707, 365] width 350 height 33
type input "449128"
click at [812, 469] on button "Validar transação" at bounding box center [802, 473] width 177 height 33
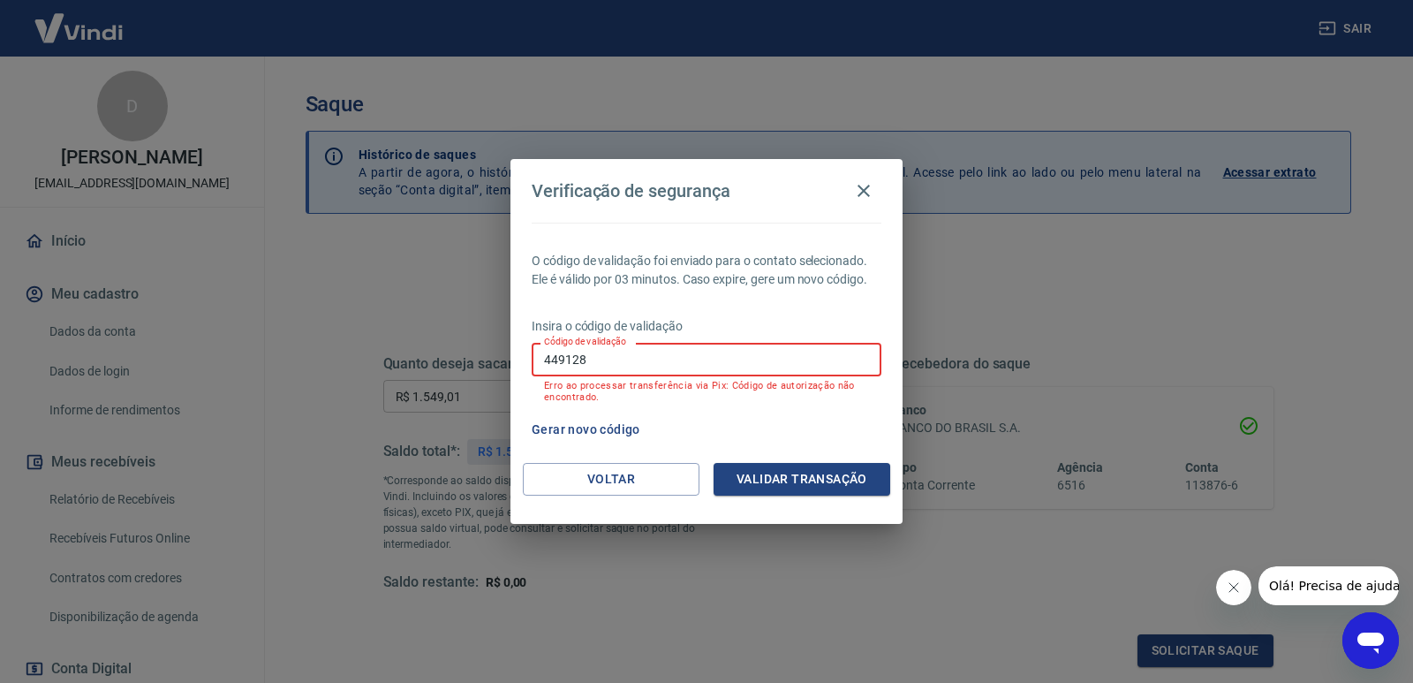
drag, startPoint x: 602, startPoint y: 363, endPoint x: 447, endPoint y: 356, distance: 155.6
click at [447, 359] on div "Verificação de segurança O código de validação foi enviado para o contato selec…" at bounding box center [706, 341] width 1413 height 683
type input "172381"
click at [798, 477] on button "Validar transação" at bounding box center [802, 479] width 177 height 33
click at [865, 182] on icon "button" at bounding box center [863, 190] width 21 height 21
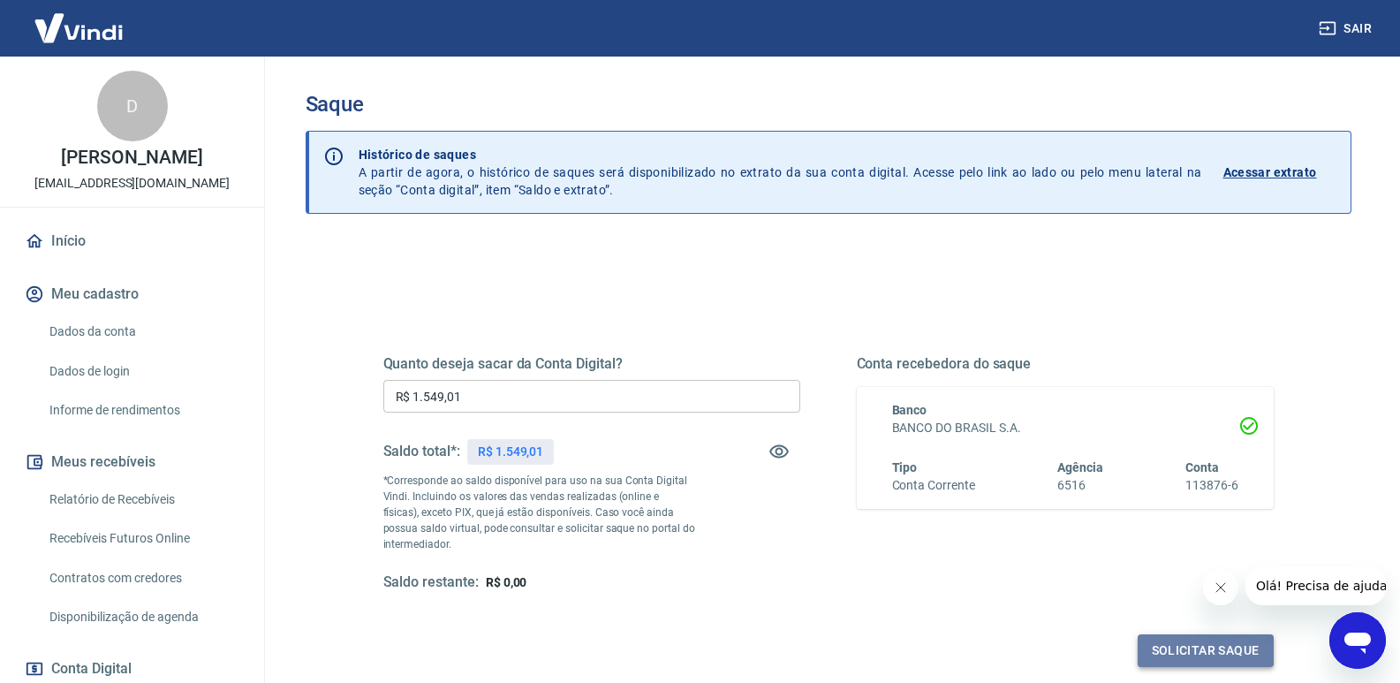
click at [1225, 651] on button "Solicitar saque" at bounding box center [1205, 650] width 136 height 33
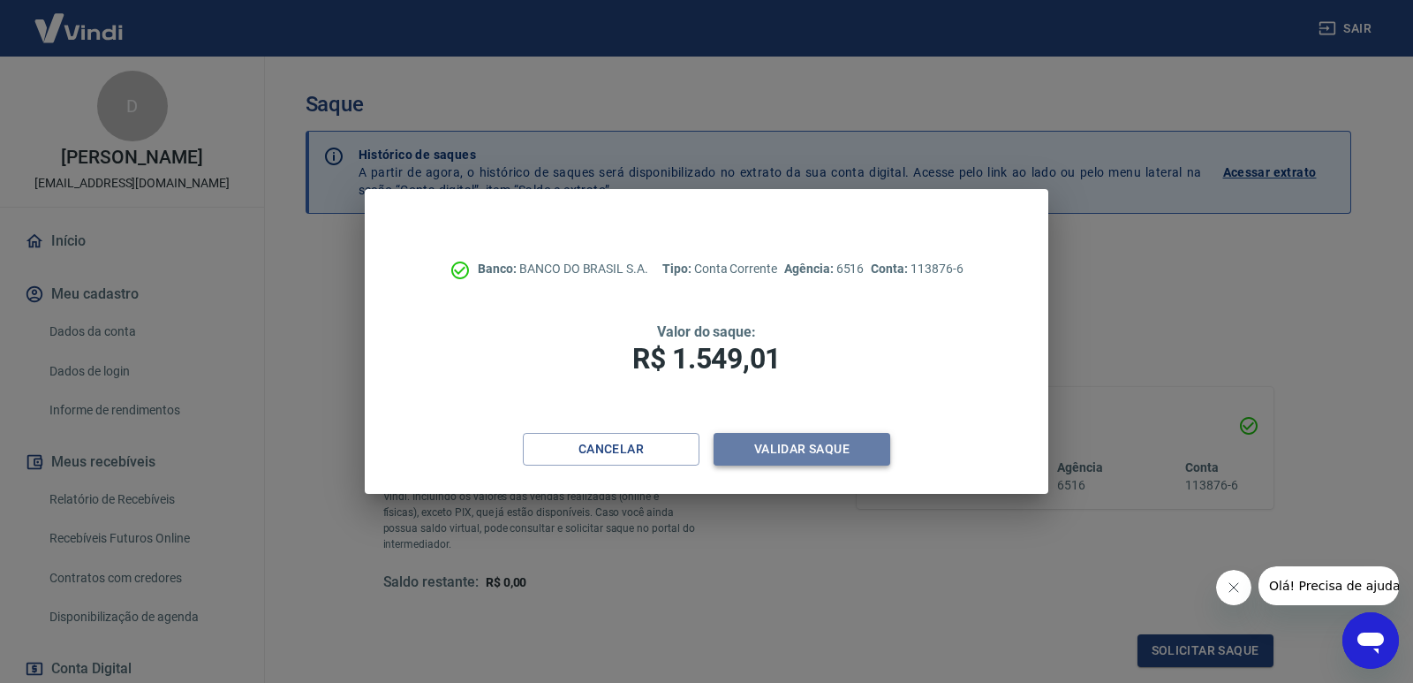
click at [734, 457] on button "Validar saque" at bounding box center [802, 449] width 177 height 33
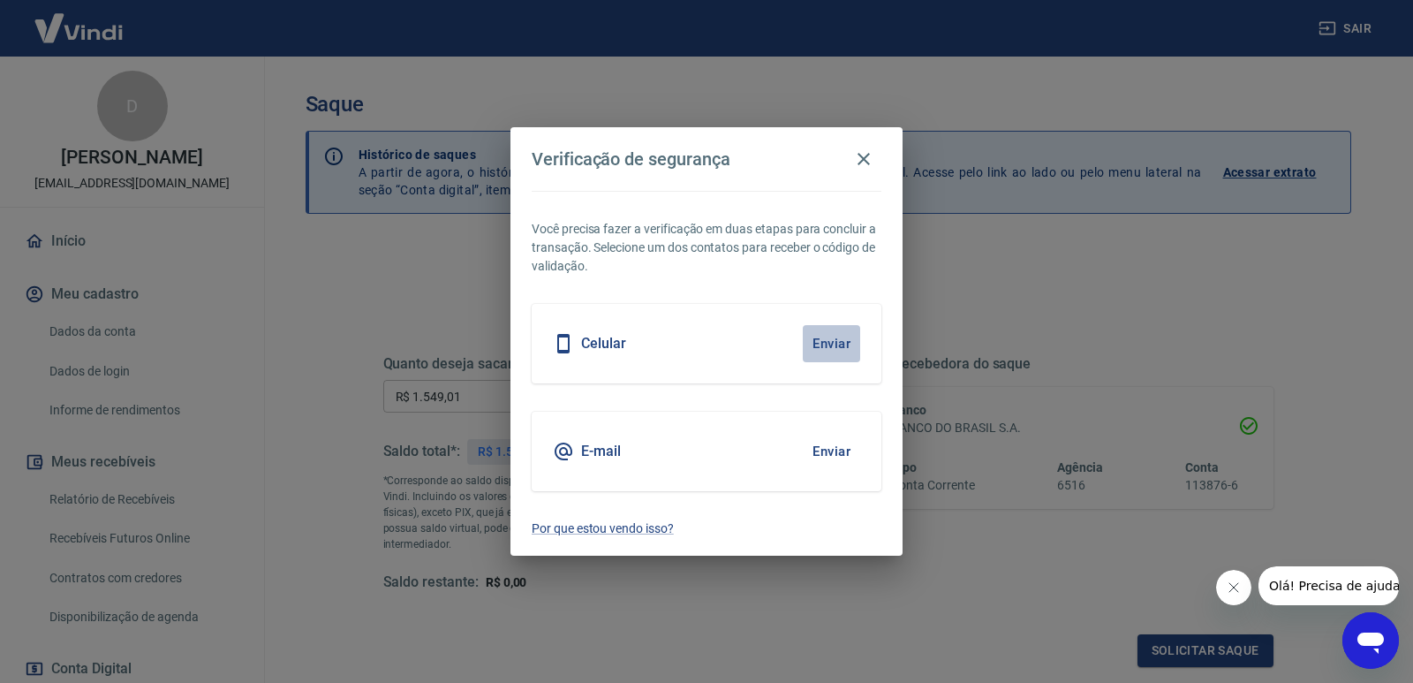
click at [831, 345] on button "Enviar" at bounding box center [831, 343] width 57 height 37
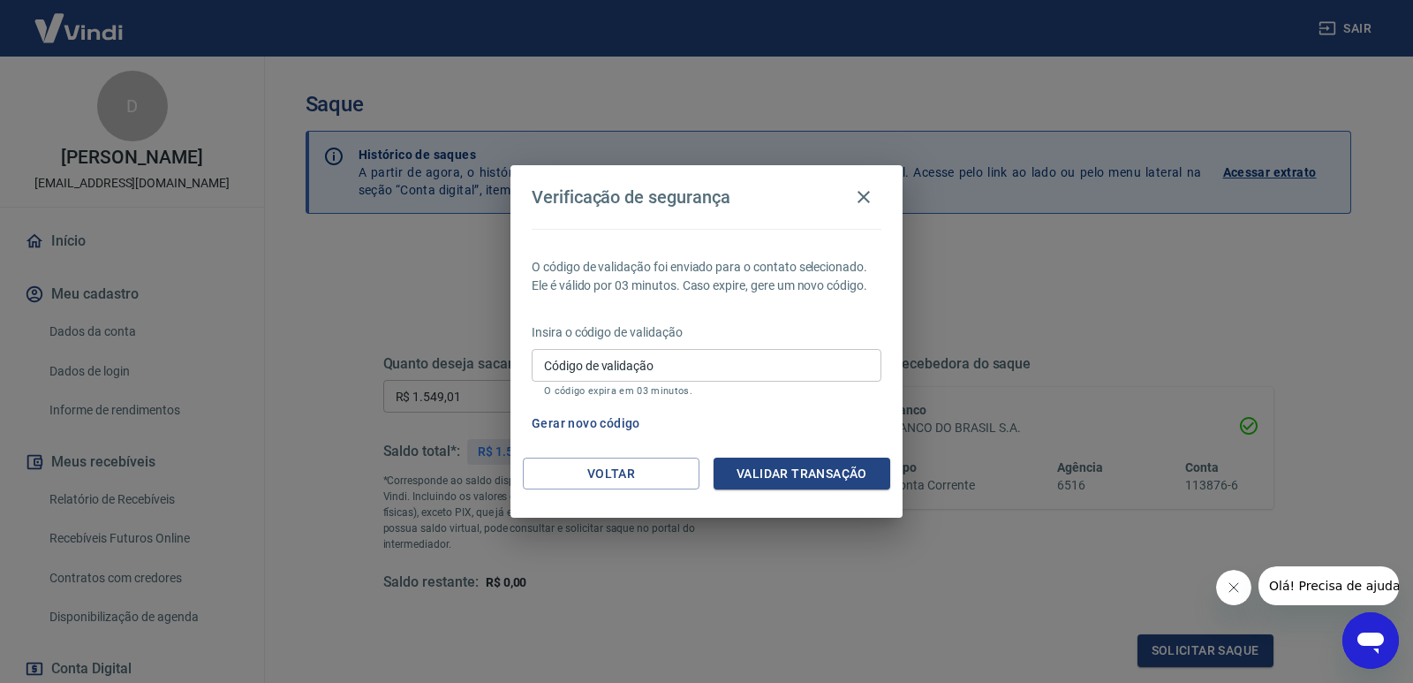
click at [1173, 284] on div "Verificação de segurança O código de validação foi enviado para o contato selec…" at bounding box center [706, 341] width 1413 height 683
click at [864, 200] on icon "button" at bounding box center [863, 196] width 21 height 21
